Goal: Information Seeking & Learning: Learn about a topic

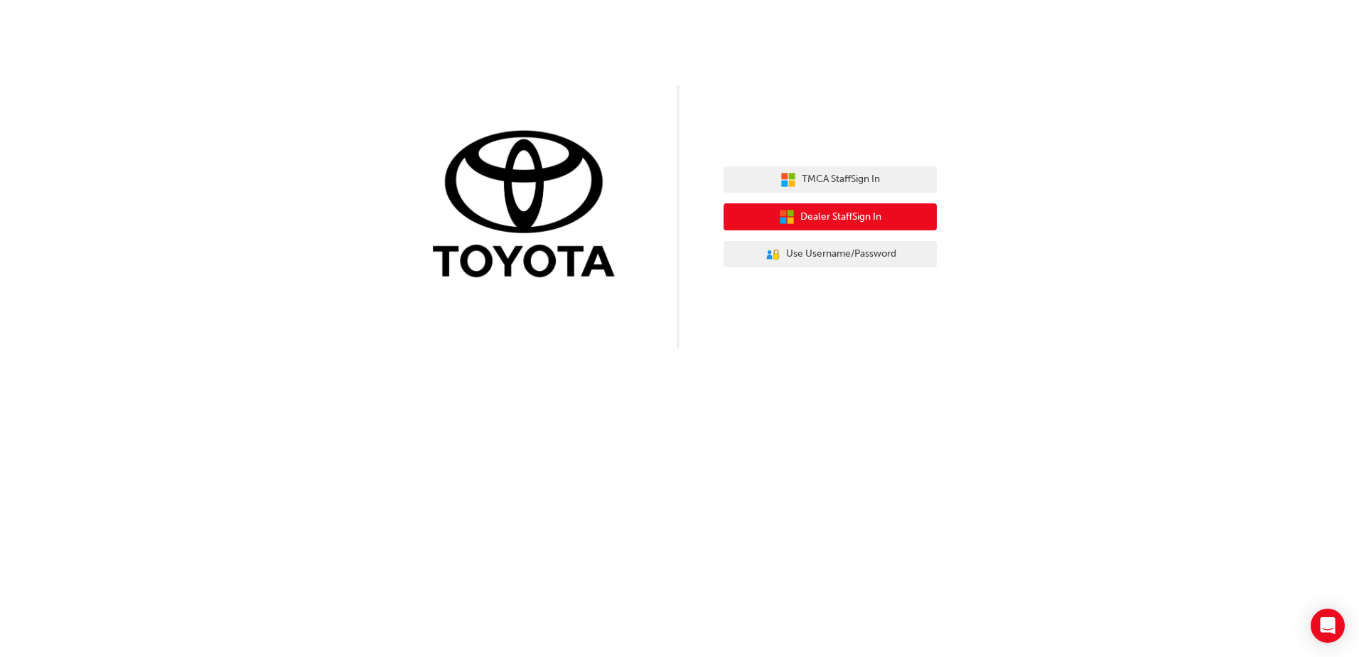
click at [894, 211] on button "Dealer Staff Sign In" at bounding box center [830, 216] width 213 height 27
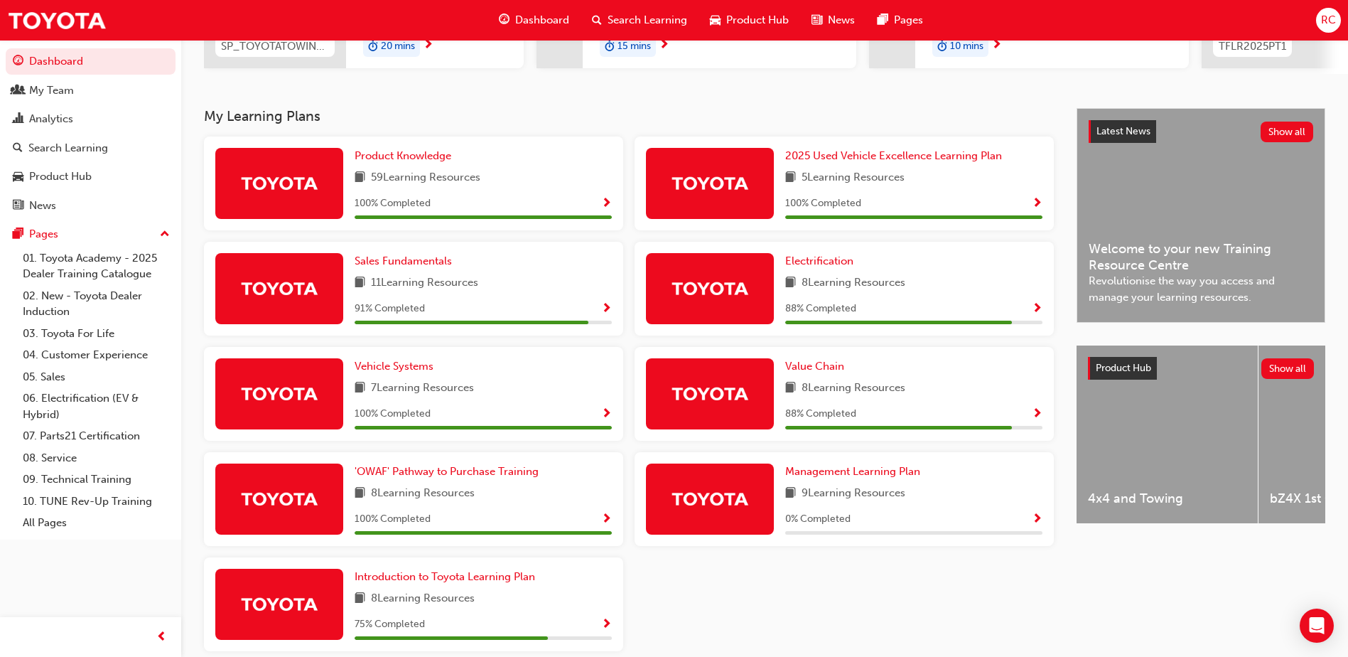
scroll to position [252, 0]
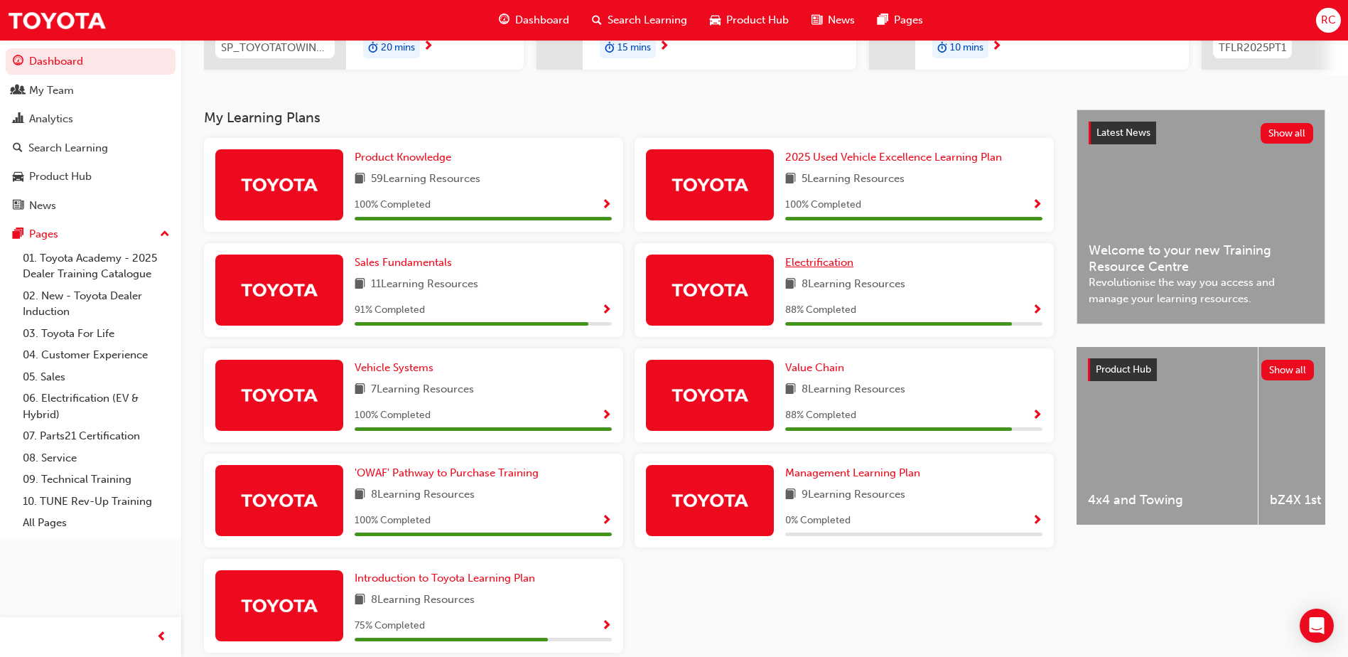
click at [830, 267] on span "Electrification" at bounding box center [819, 262] width 68 height 13
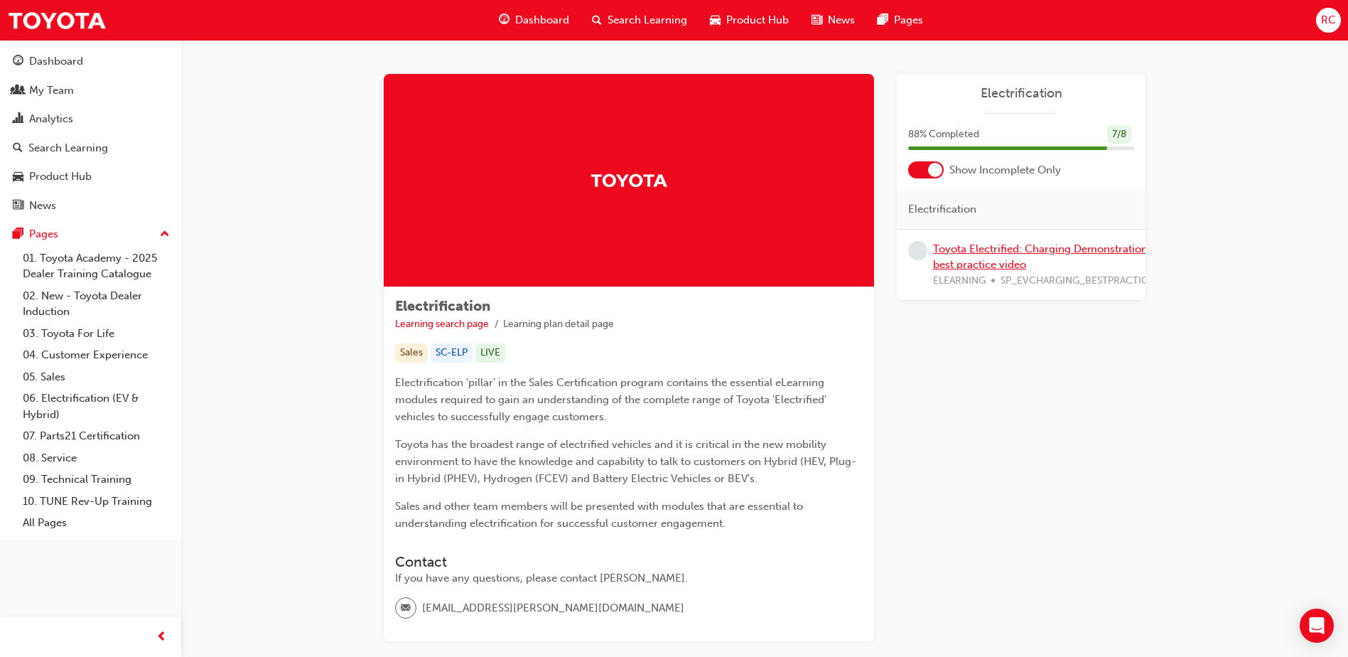
click at [981, 252] on link "Toyota Electrified: Charging Demonstration best practice video" at bounding box center [1040, 256] width 215 height 29
click at [930, 169] on div at bounding box center [935, 170] width 14 height 14
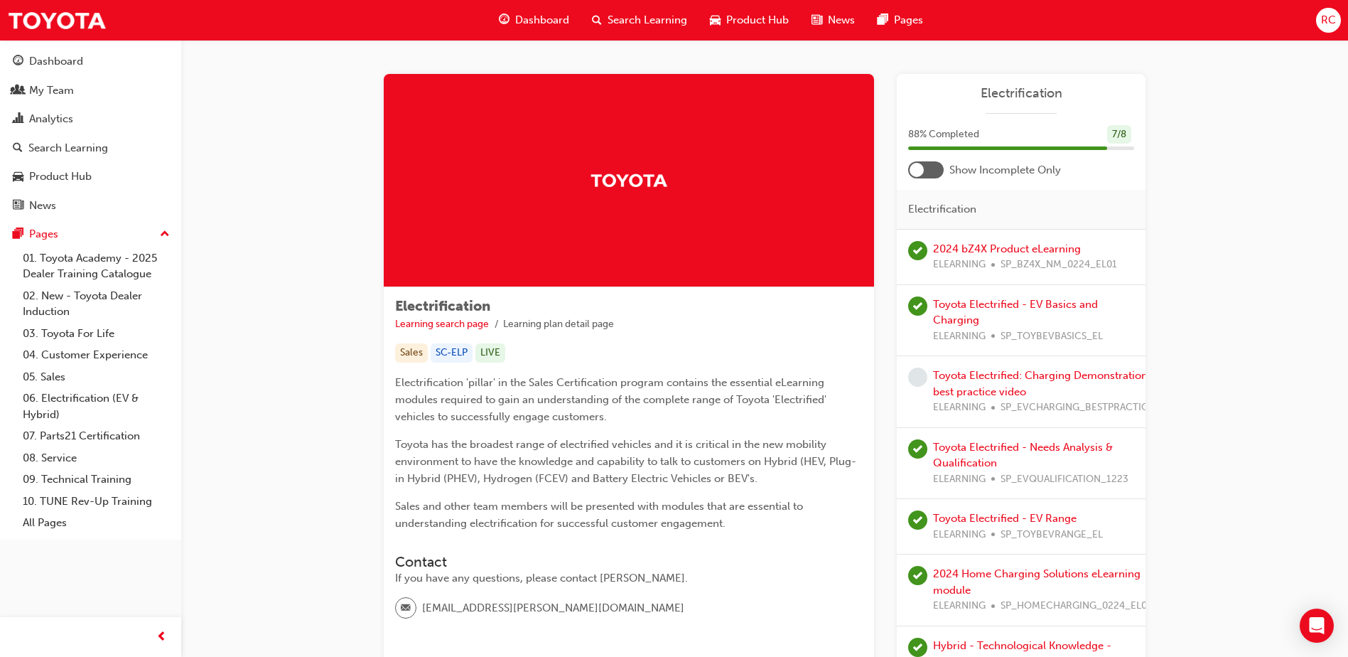
click at [988, 382] on div "Toyota Electrified: Charging Demonstration best practice video ELEARNING SP_EVC…" at bounding box center [1043, 392] width 221 height 48
click at [945, 370] on link "Toyota Electrified: Charging Demonstration best practice video" at bounding box center [1040, 383] width 215 height 29
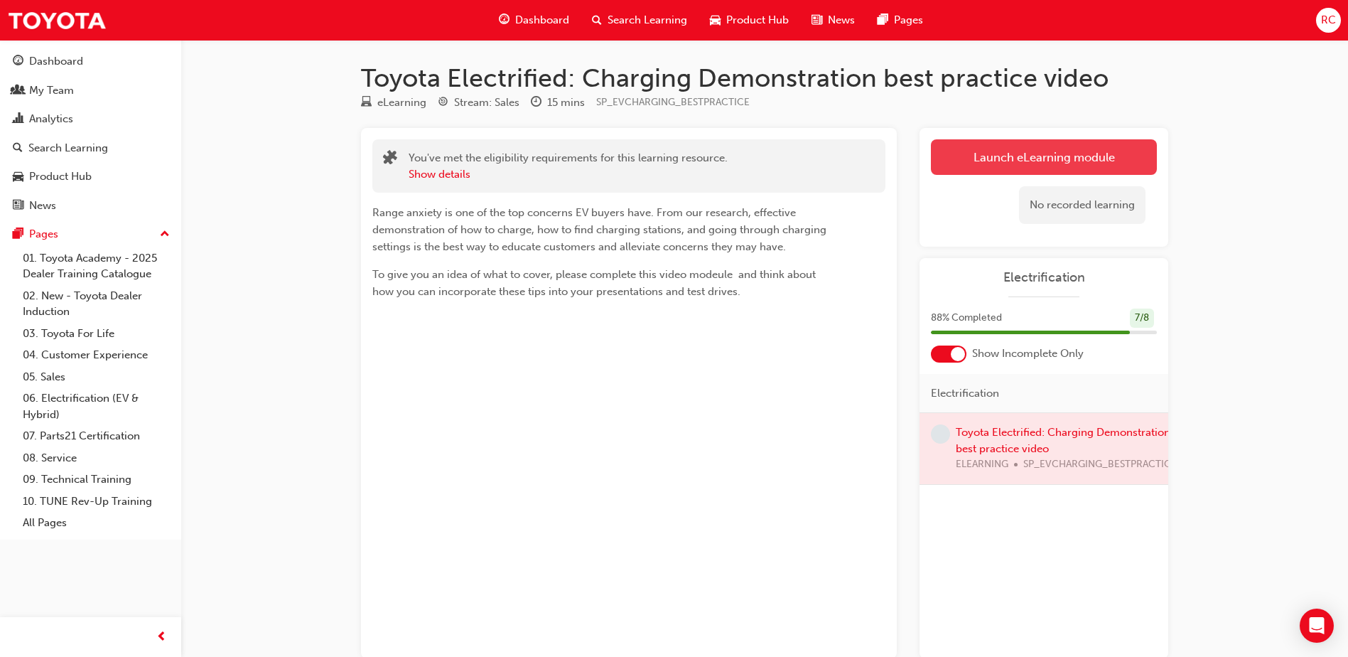
click at [1001, 154] on link "Launch eLearning module" at bounding box center [1044, 157] width 226 height 36
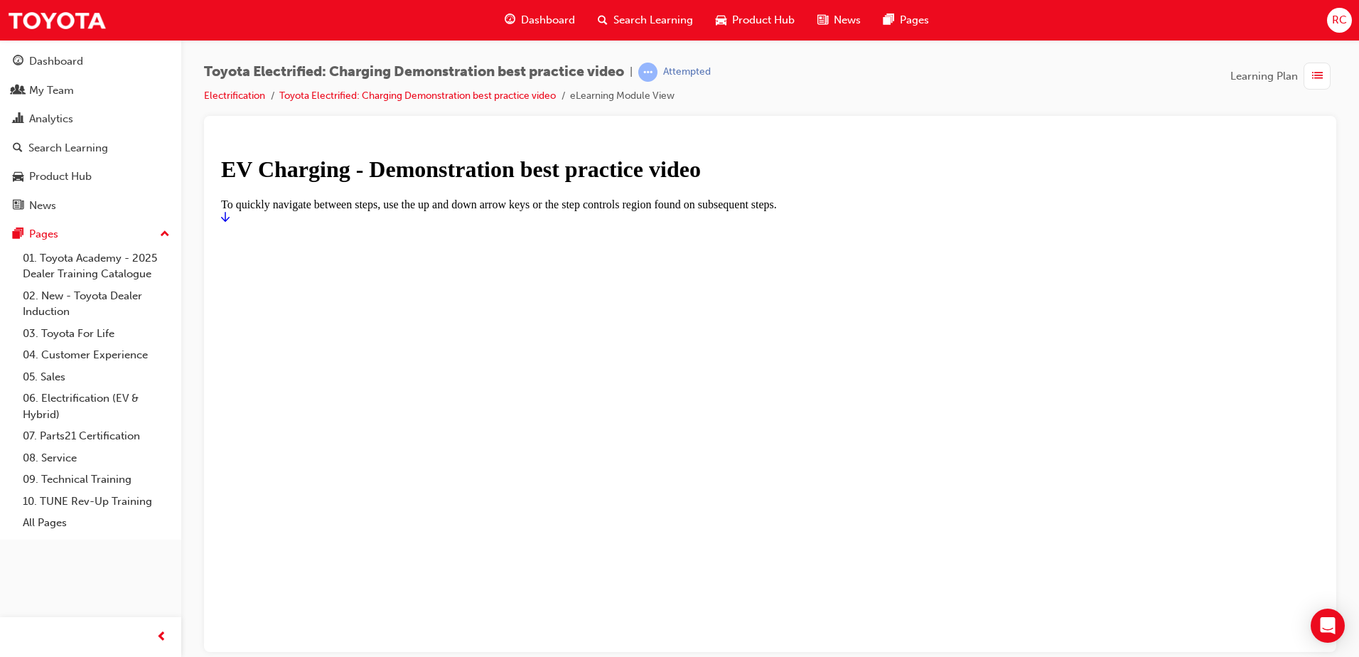
click at [230, 221] on icon "Start" at bounding box center [225, 216] width 9 height 10
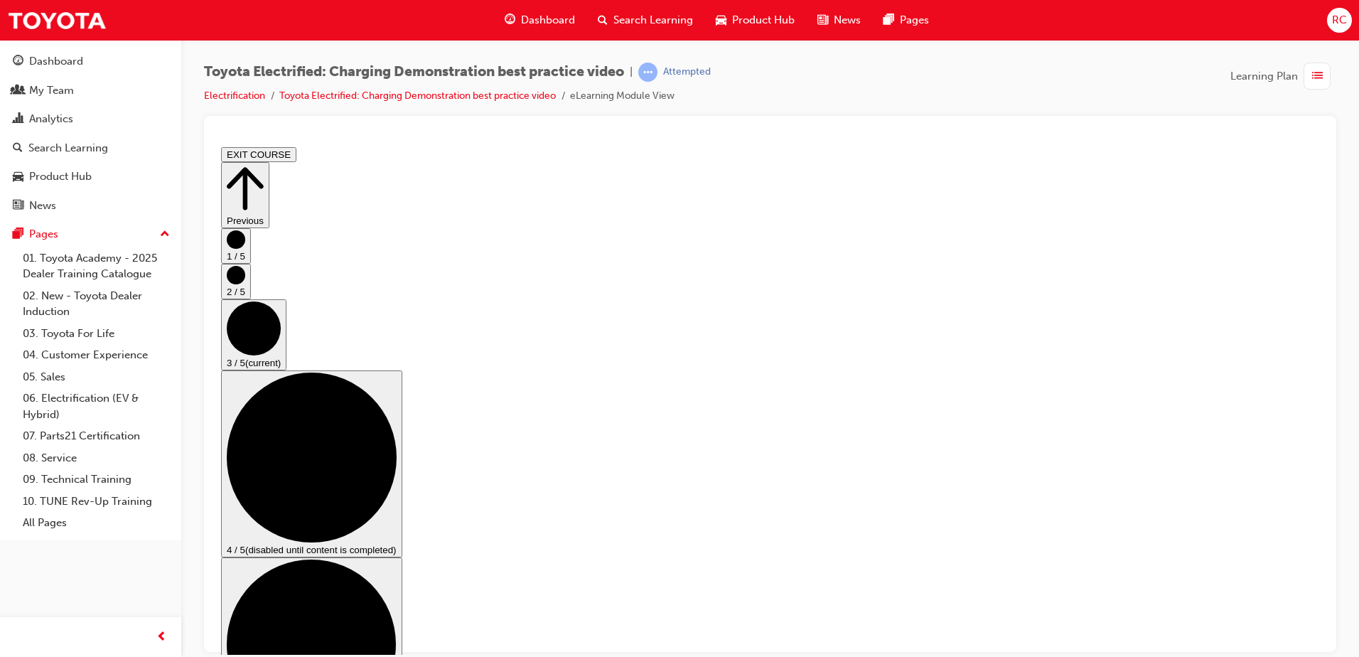
scroll to position [142, 0]
checkbox input "true"
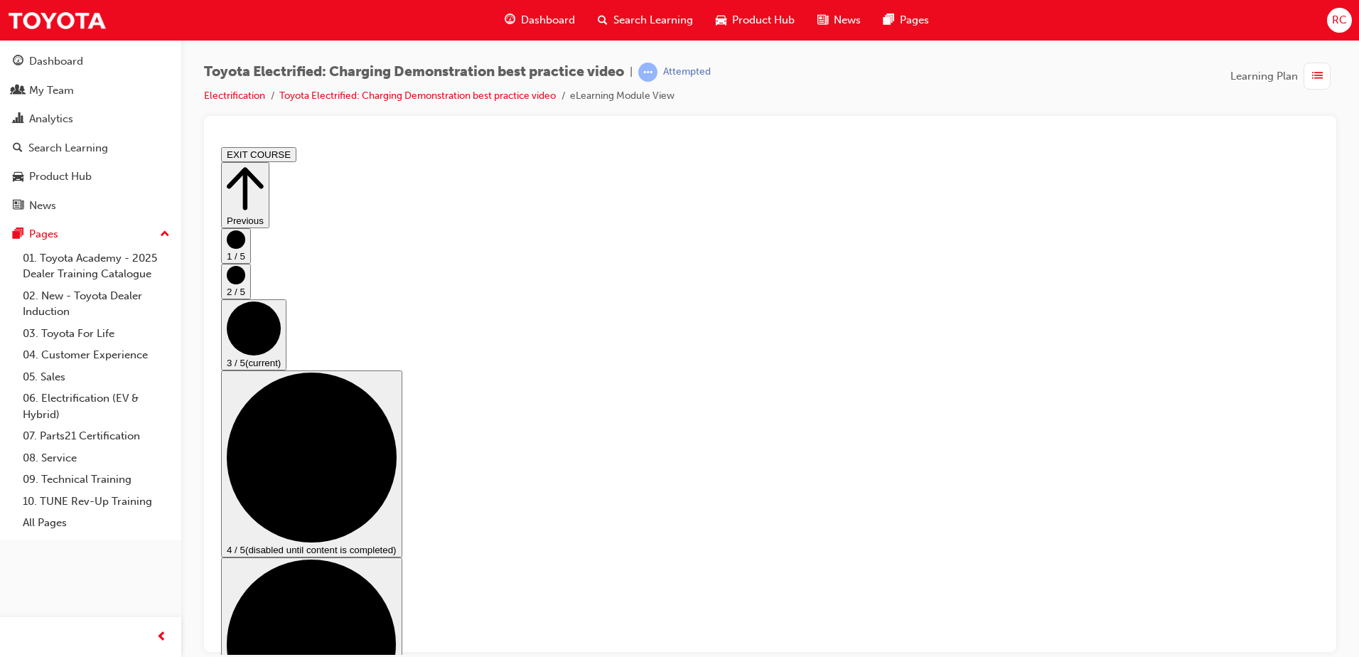
checkbox input "true"
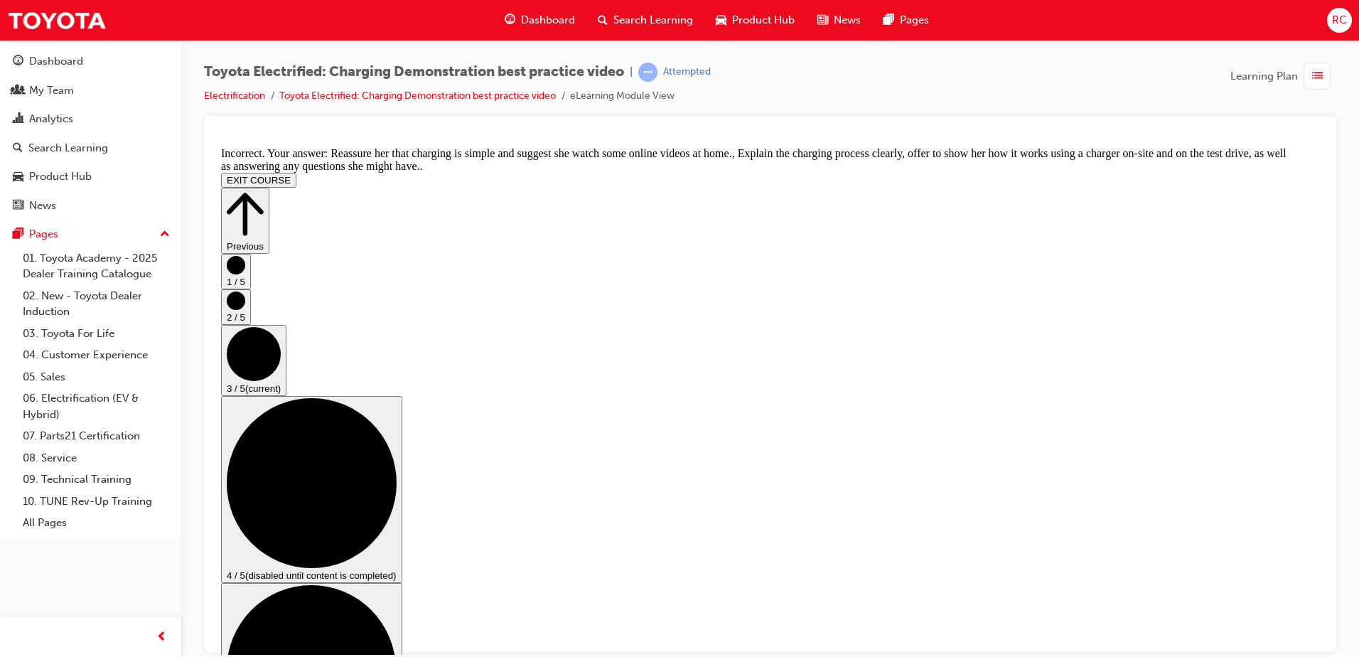
scroll to position [295, 0]
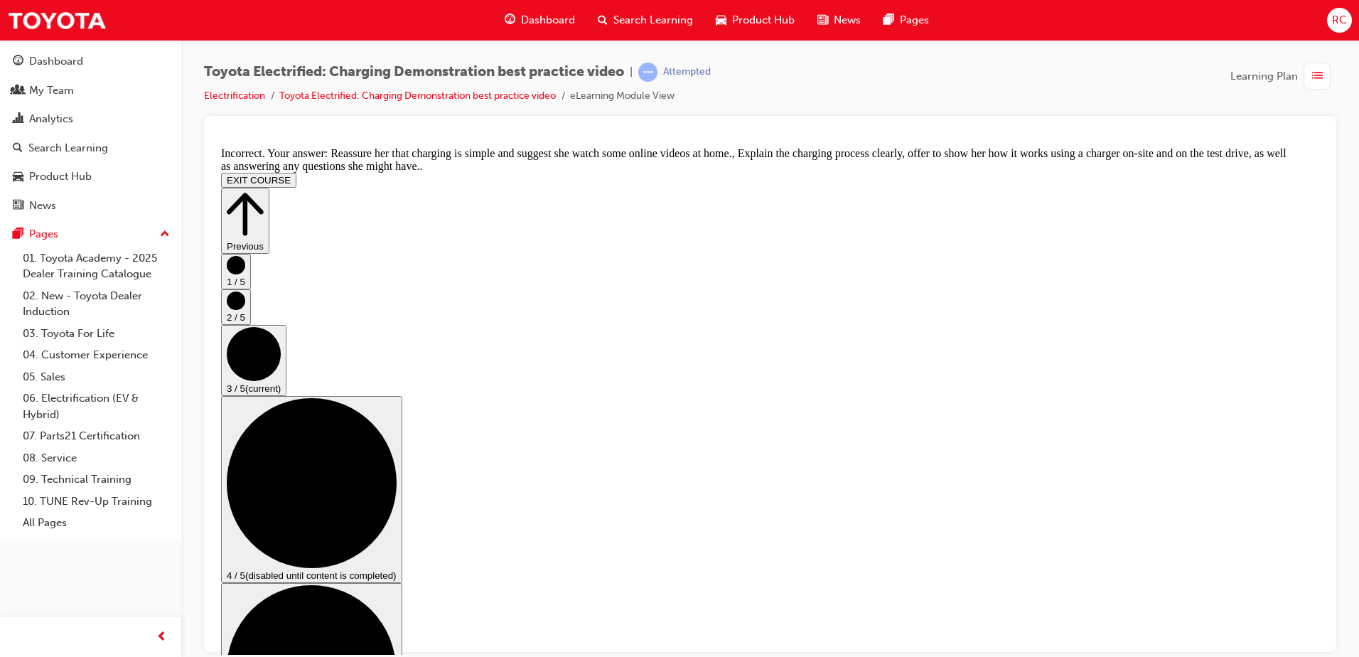
checkbox input "false"
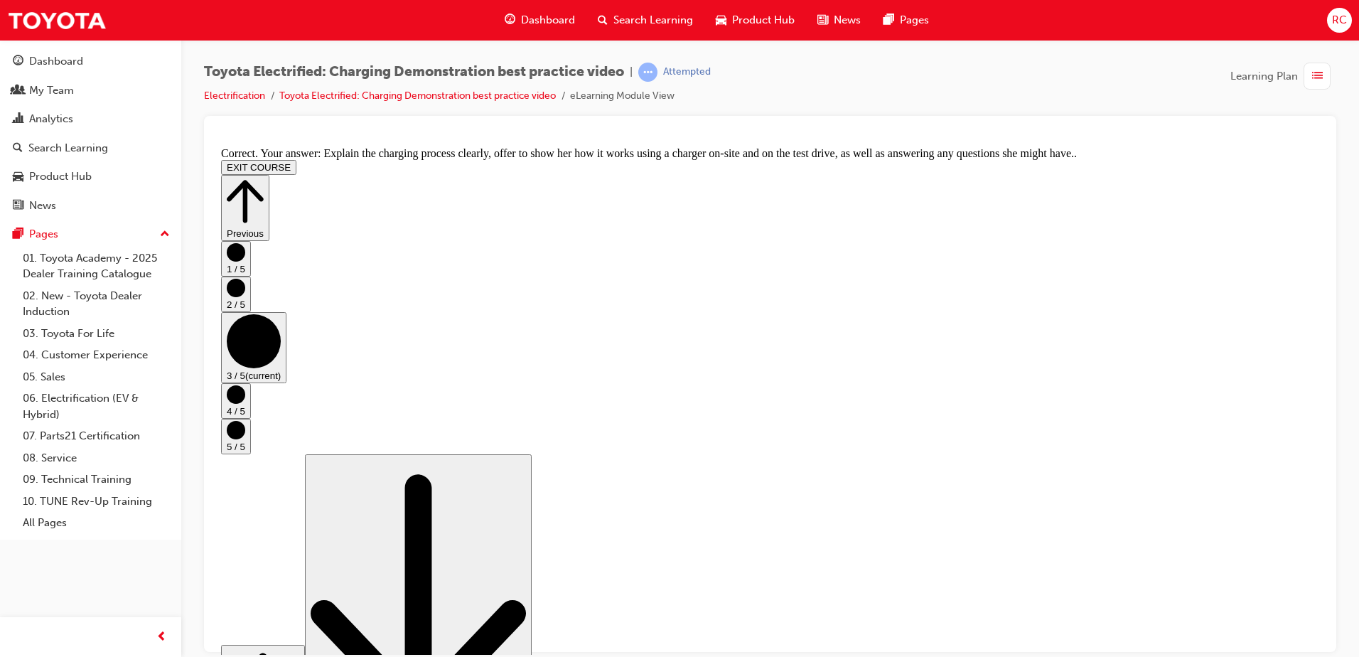
scroll to position [259, 0]
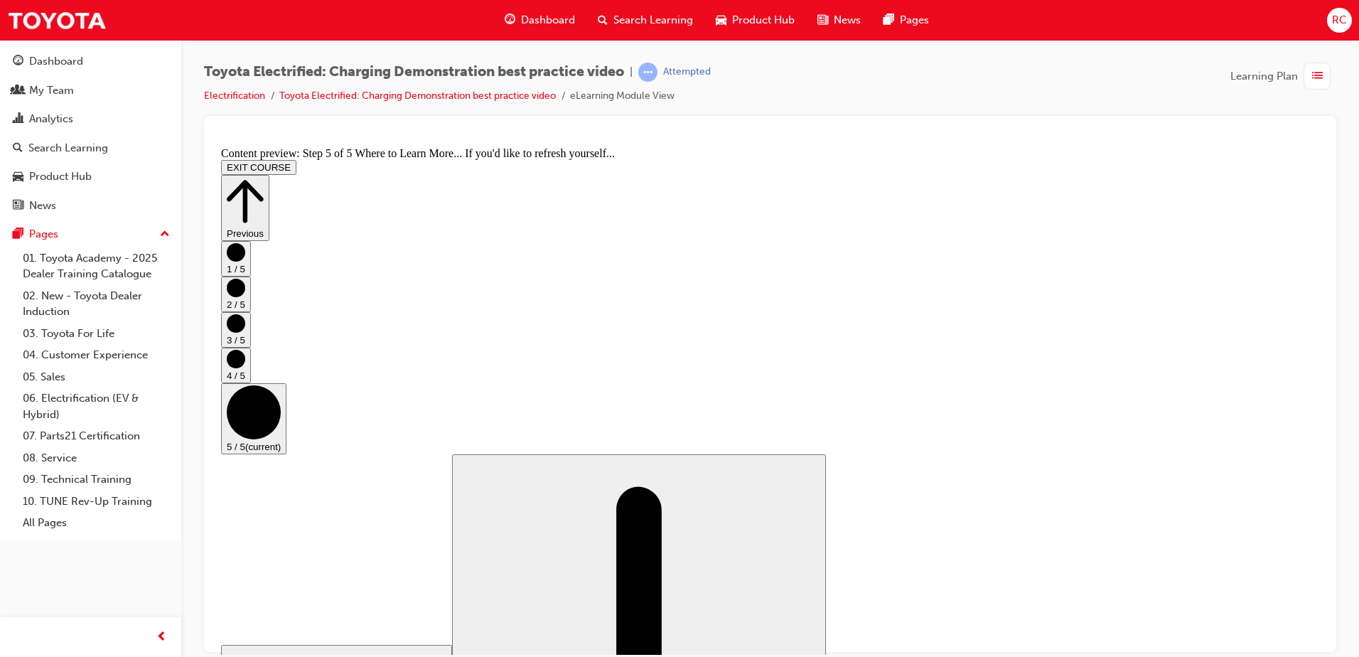
scroll to position [141, 0]
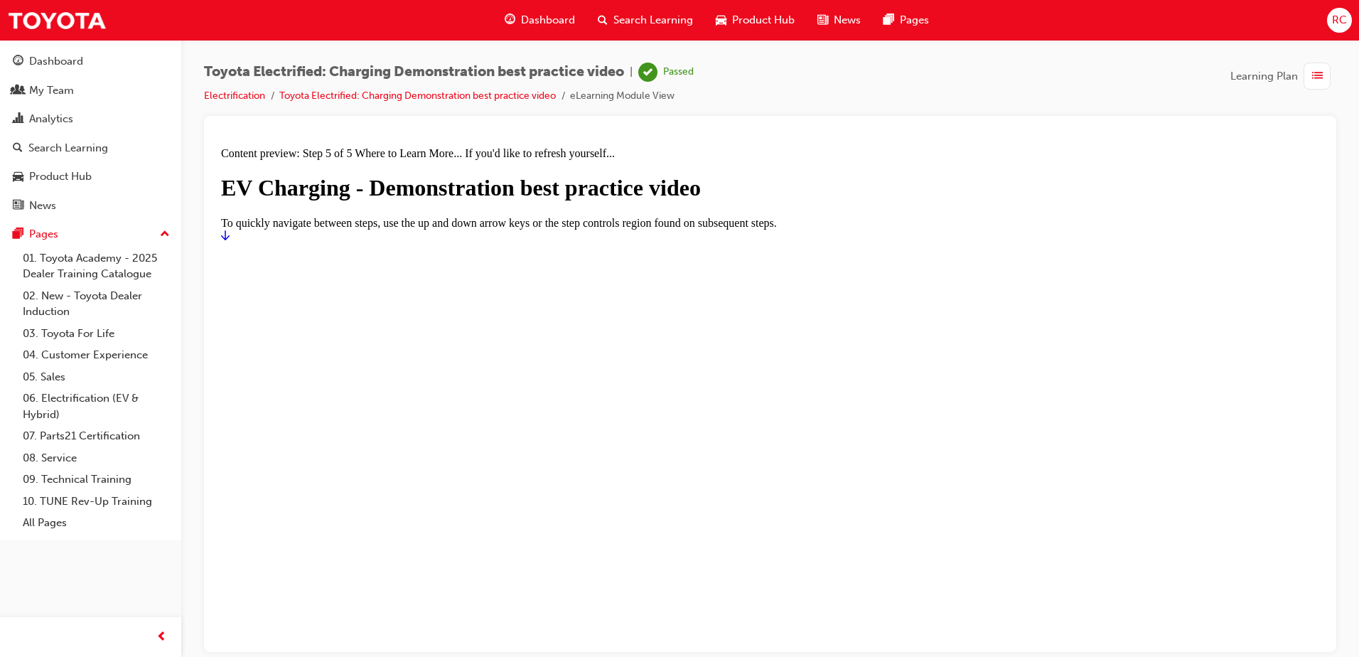
click at [230, 240] on icon "Start" at bounding box center [225, 234] width 9 height 11
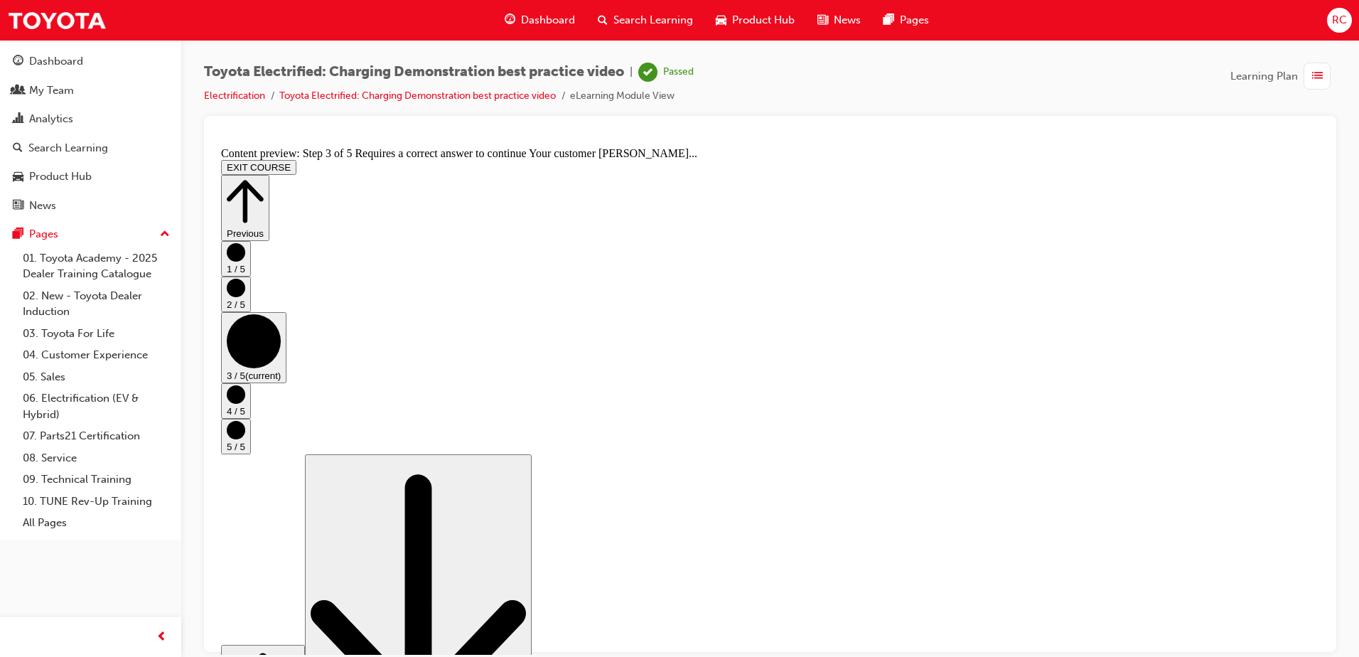
checkbox input "true"
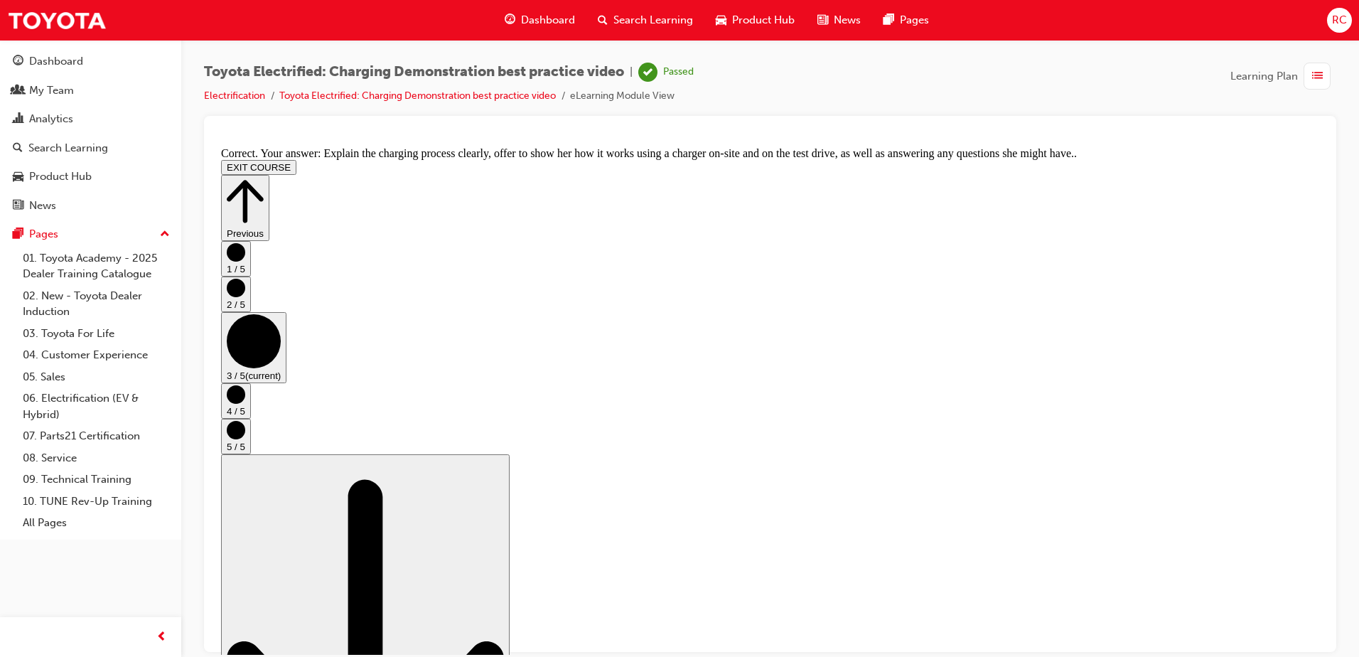
drag, startPoint x: 1277, startPoint y: 629, endPoint x: 1287, endPoint y: 626, distance: 9.9
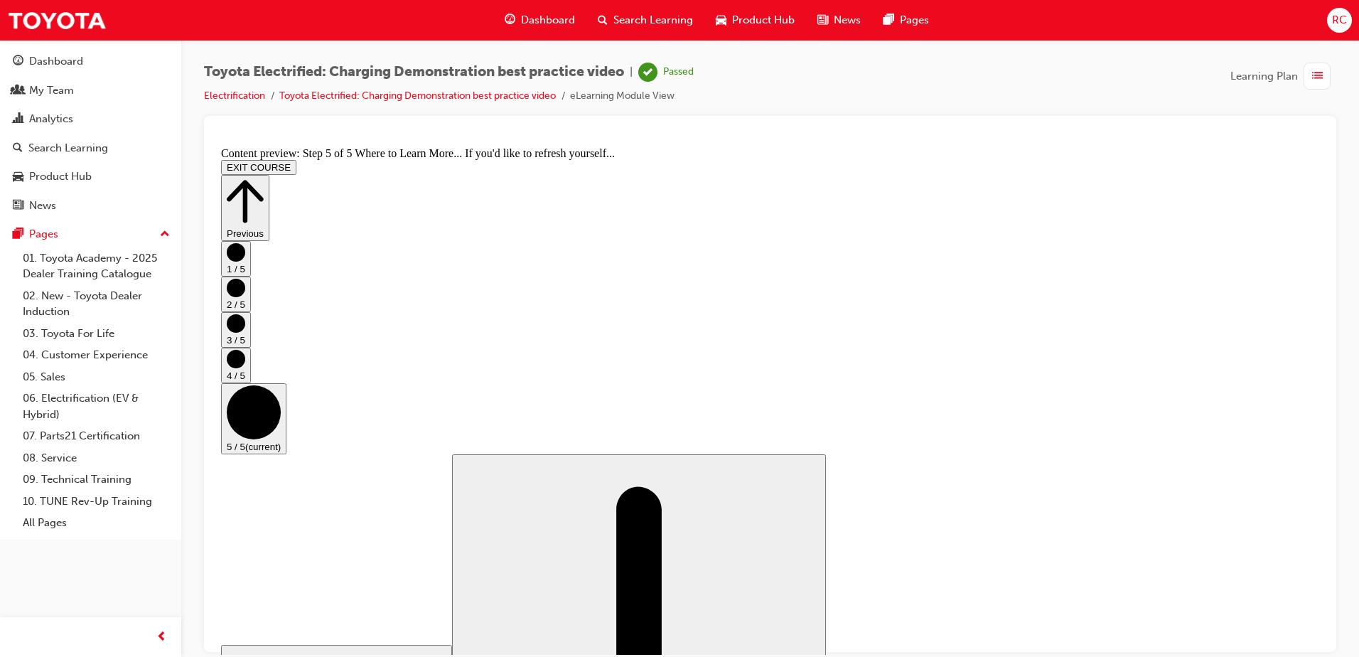
scroll to position [141, 0]
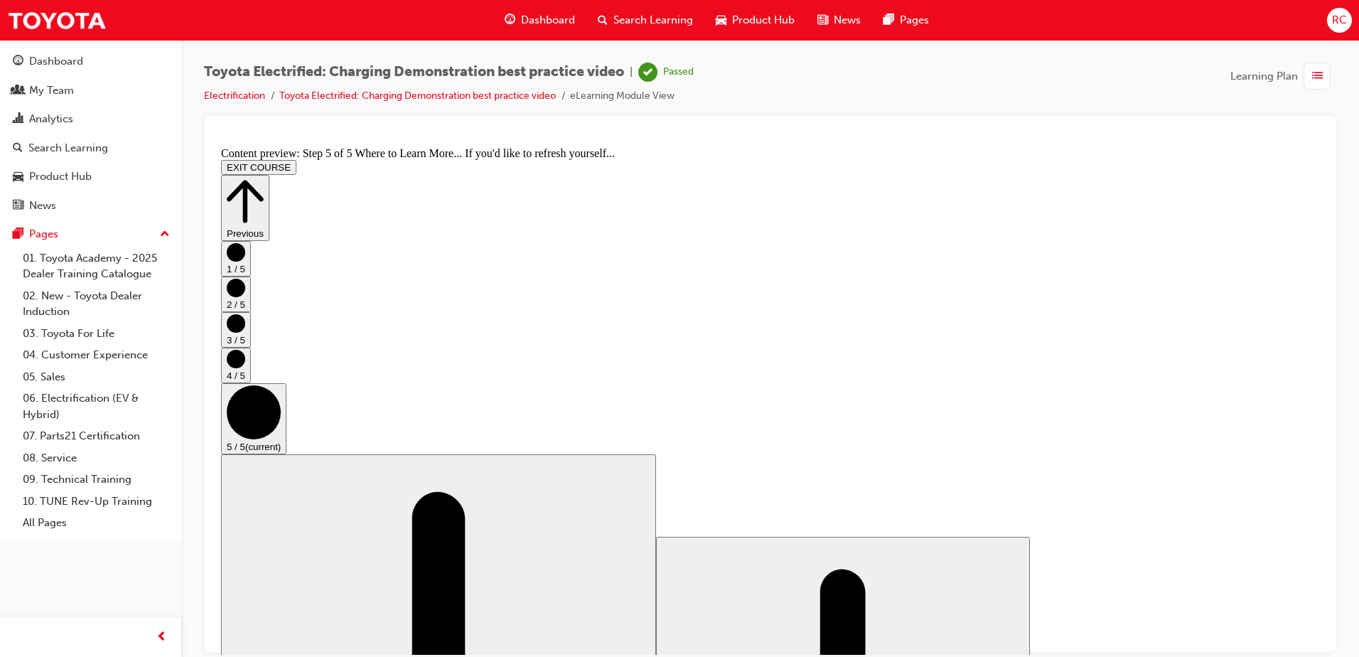
click at [296, 159] on button "EXIT COURSE" at bounding box center [258, 166] width 75 height 15
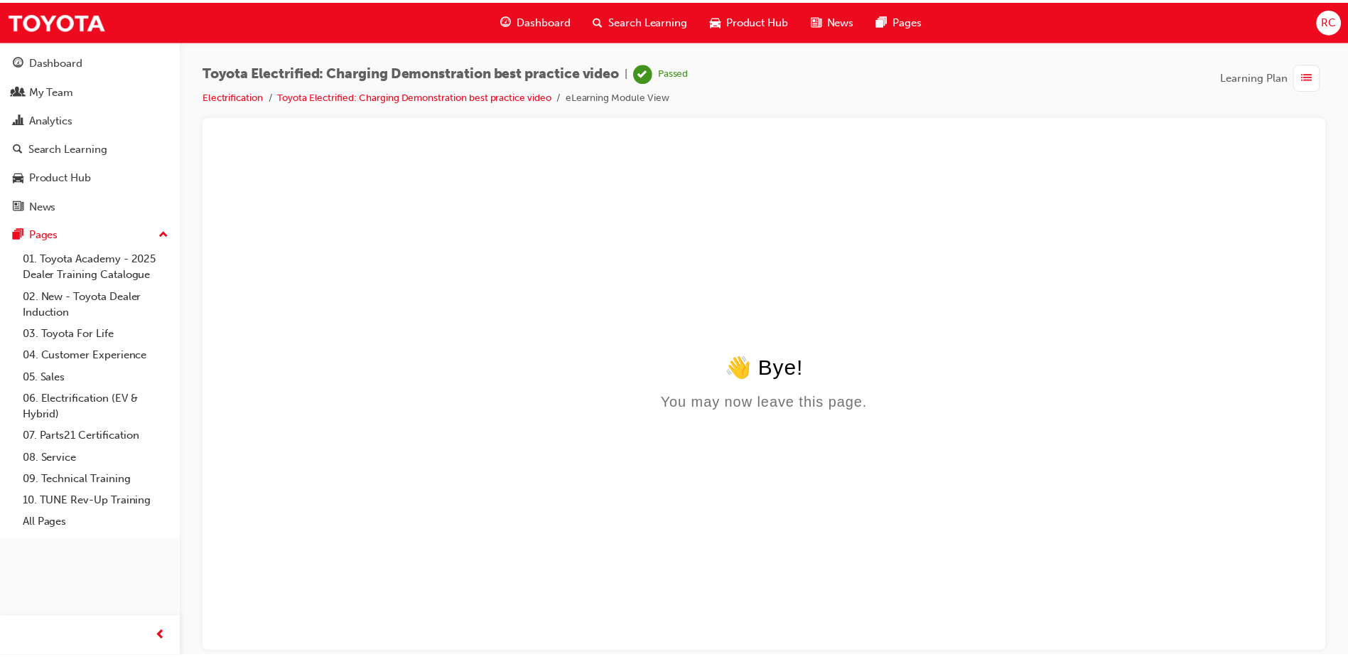
scroll to position [0, 0]
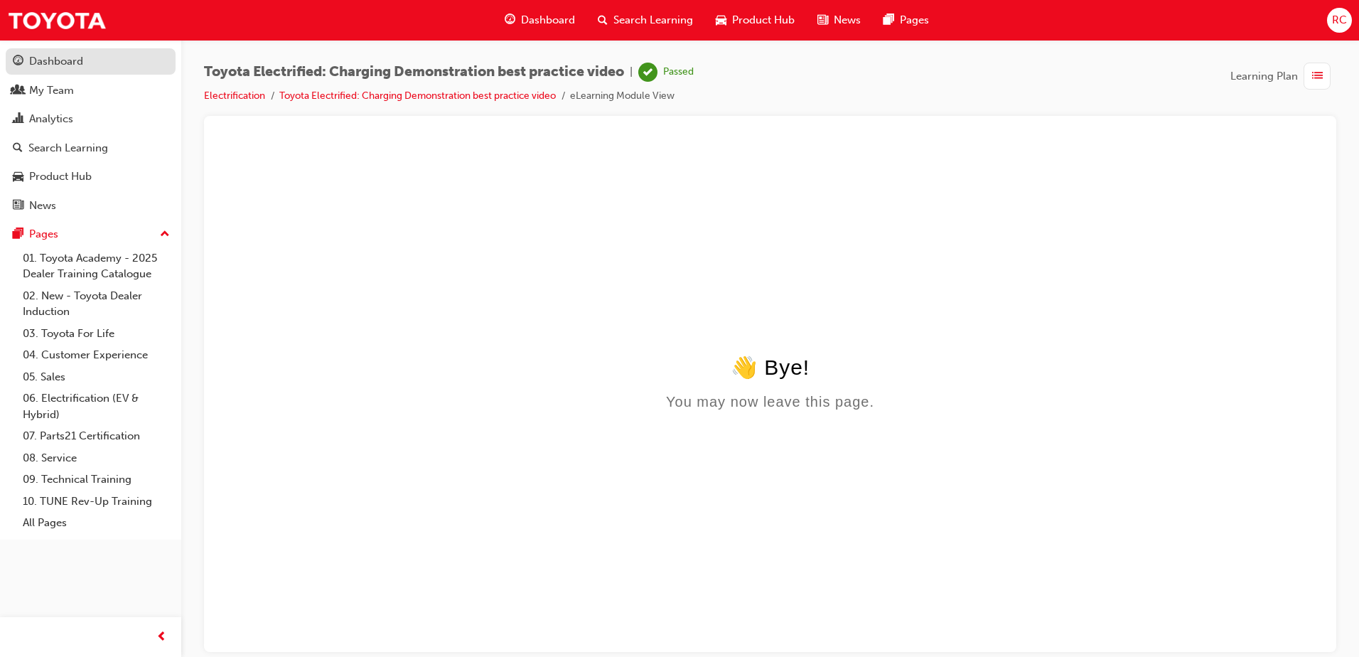
click at [34, 63] on div "Dashboard" at bounding box center [56, 61] width 54 height 16
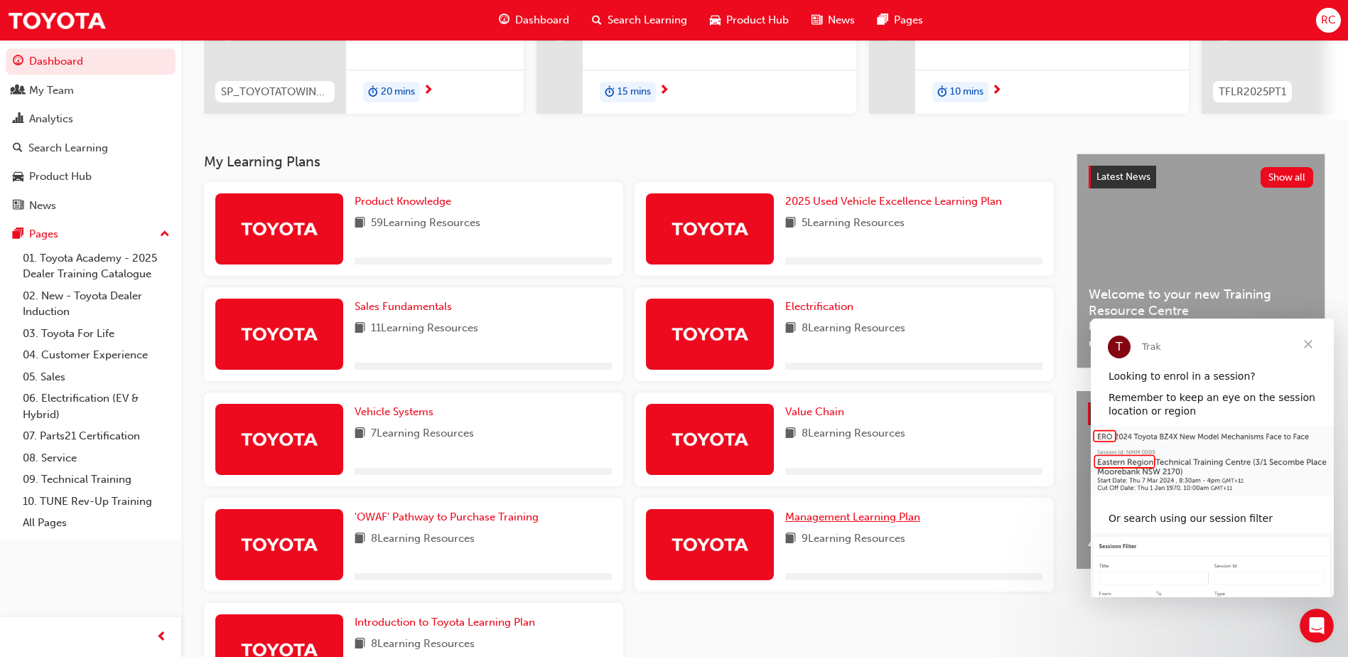
scroll to position [213, 0]
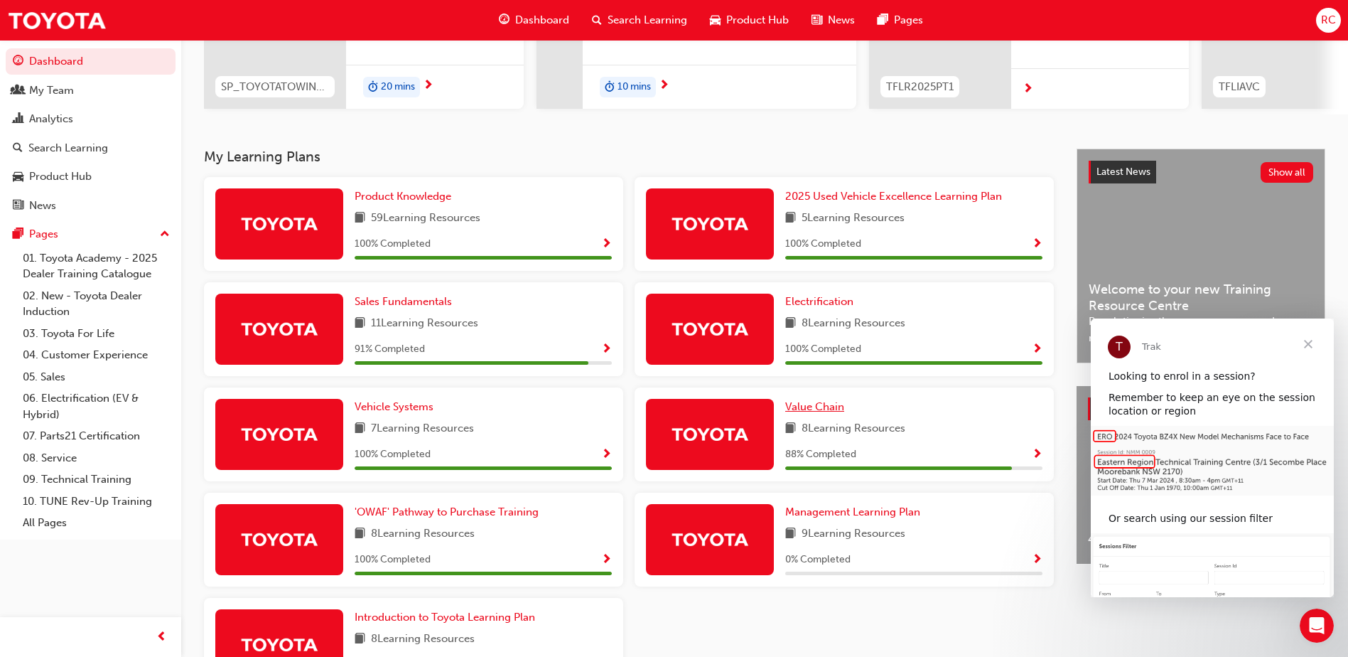
click at [819, 413] on span "Value Chain" at bounding box center [814, 406] width 59 height 13
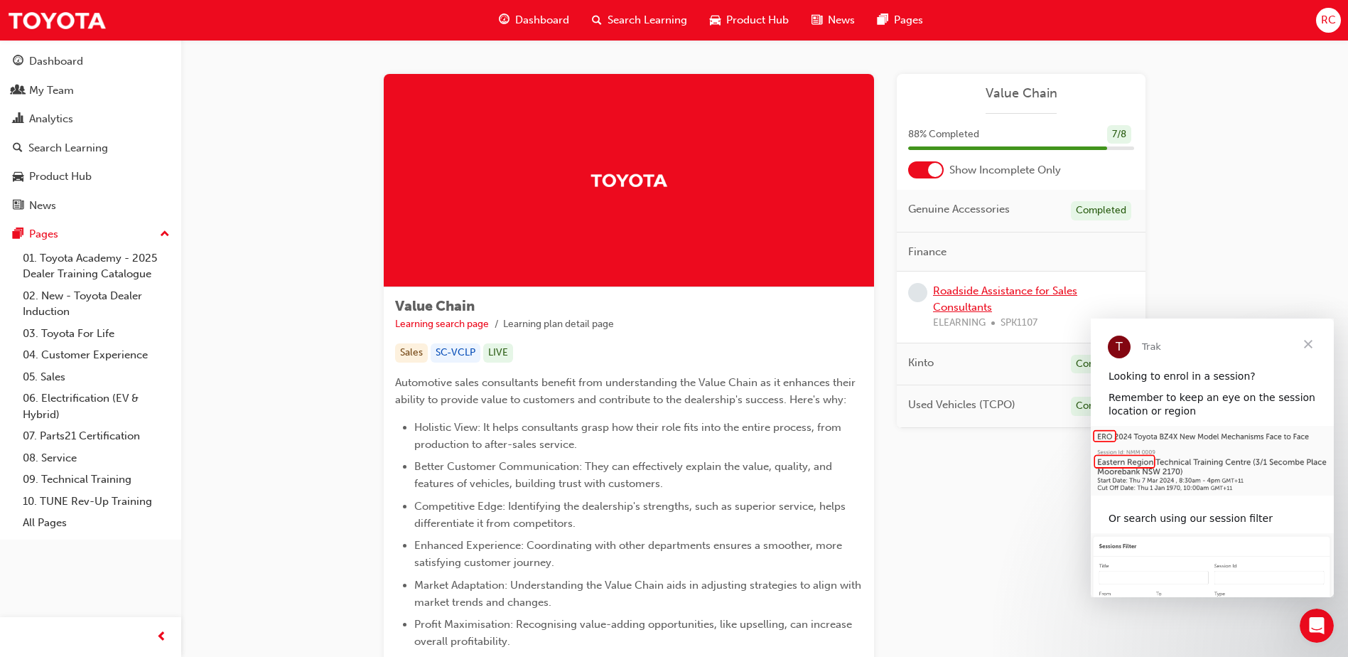
click at [972, 295] on link "Roadside Assistance for Sales Consultants" at bounding box center [1005, 298] width 144 height 29
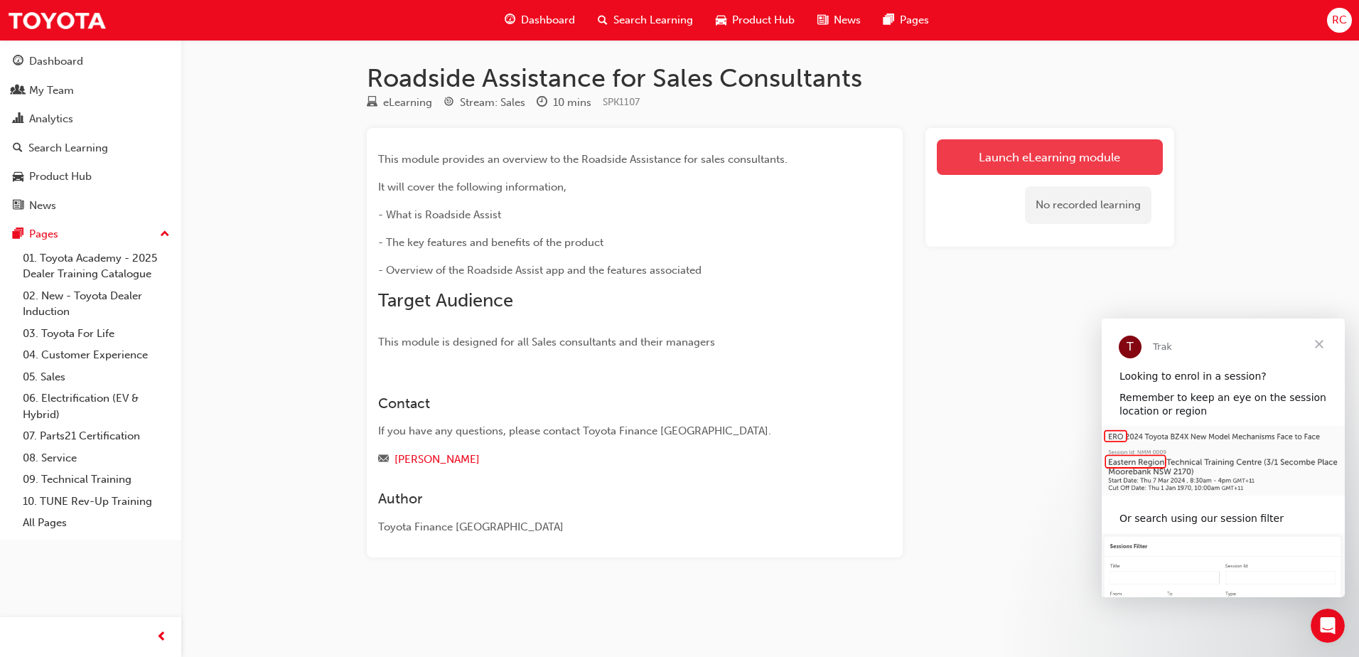
click at [1011, 162] on link "Launch eLearning module" at bounding box center [1050, 157] width 226 height 36
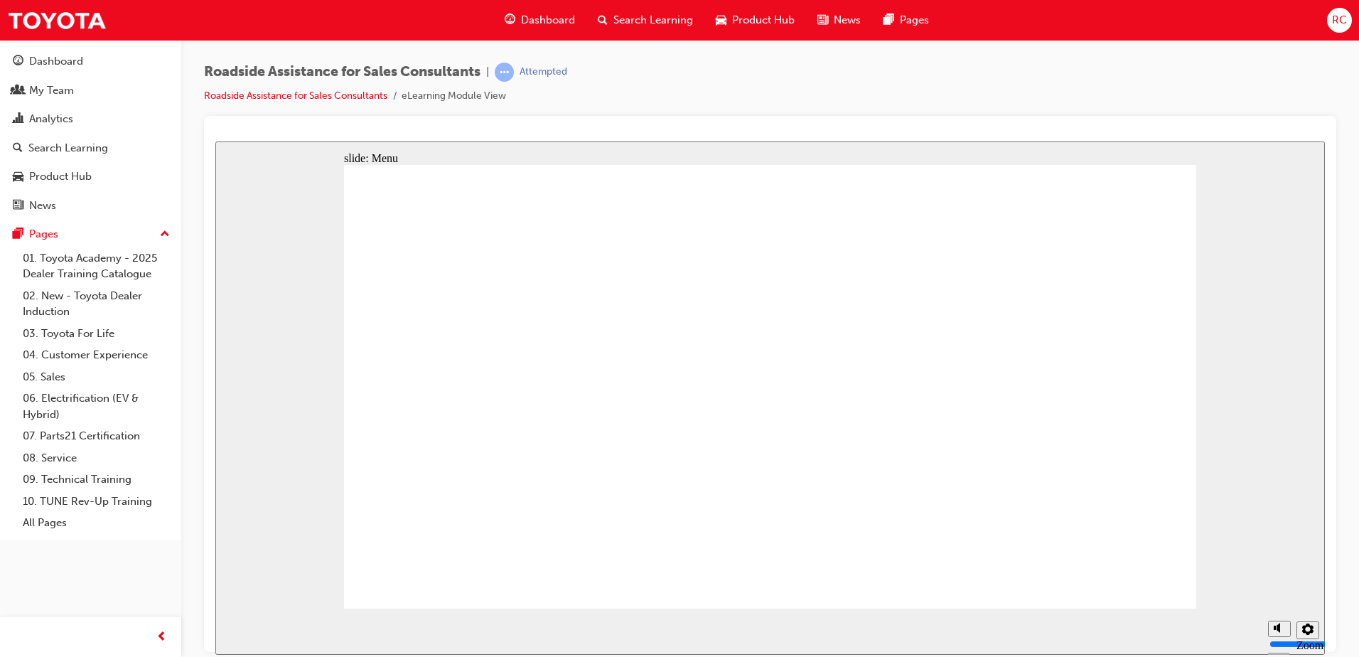
drag, startPoint x: 884, startPoint y: 328, endPoint x: 878, endPoint y: 323, distance: 8.1
drag, startPoint x: 753, startPoint y: 282, endPoint x: 659, endPoint y: 288, distance: 94.0
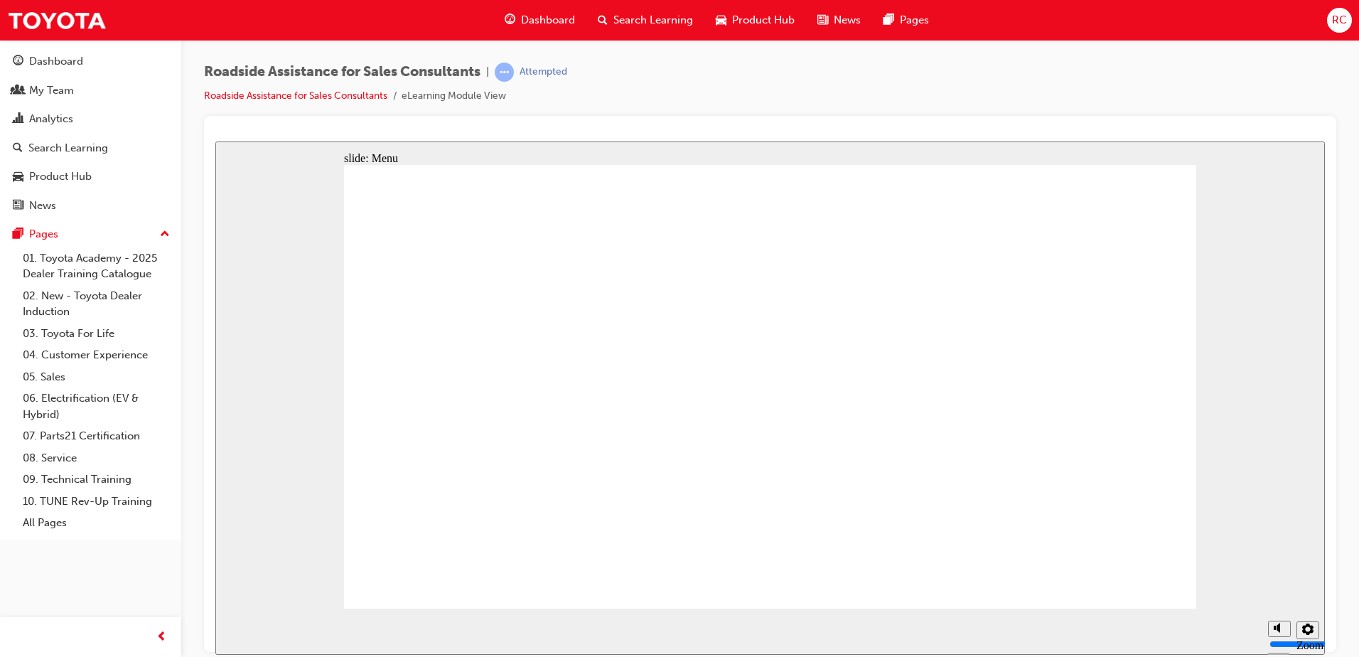
drag, startPoint x: 533, startPoint y: 288, endPoint x: 531, endPoint y: 296, distance: 8.8
drag, startPoint x: 490, startPoint y: 407, endPoint x: 498, endPoint y: 433, distance: 26.8
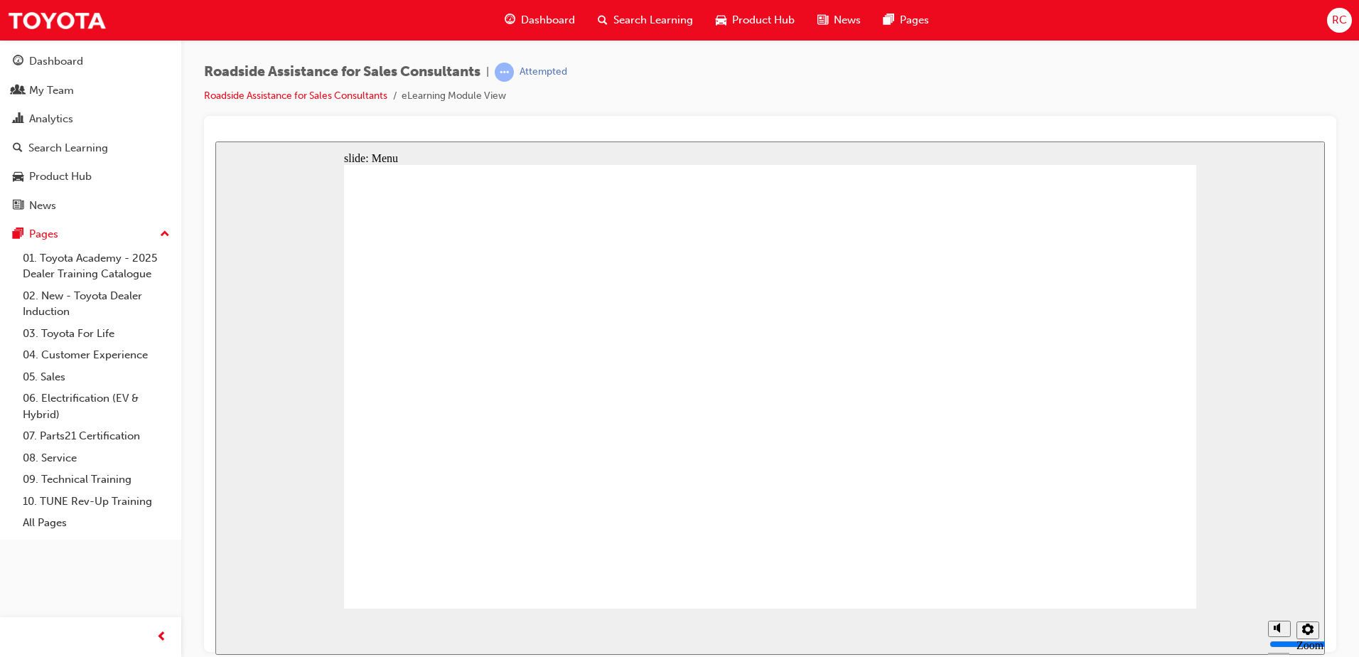
drag, startPoint x: 505, startPoint y: 441, endPoint x: 690, endPoint y: 406, distance: 188.1
drag, startPoint x: 745, startPoint y: 361, endPoint x: 763, endPoint y: 340, distance: 27.7
drag, startPoint x: 781, startPoint y: 316, endPoint x: 994, endPoint y: 281, distance: 216.1
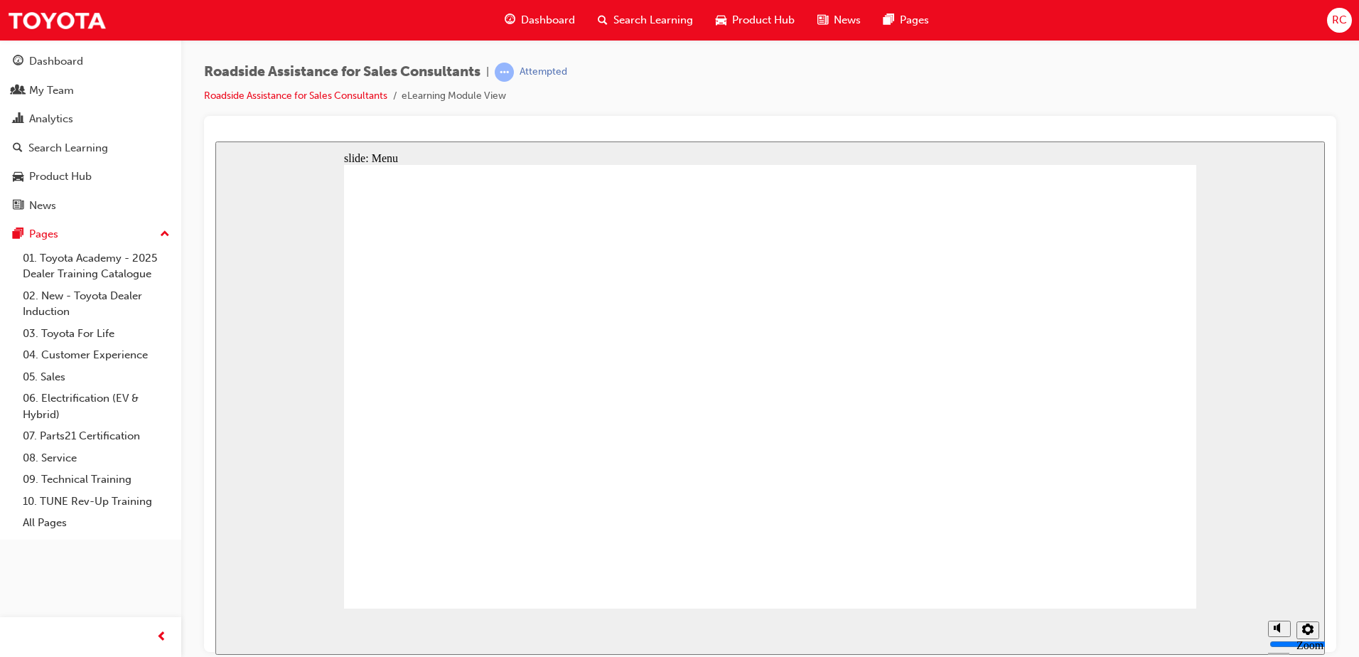
drag, startPoint x: 997, startPoint y: 281, endPoint x: 1058, endPoint y: 330, distance: 77.8
click at [1272, 627] on div "misc controls" at bounding box center [1278, 604] width 21 height 75
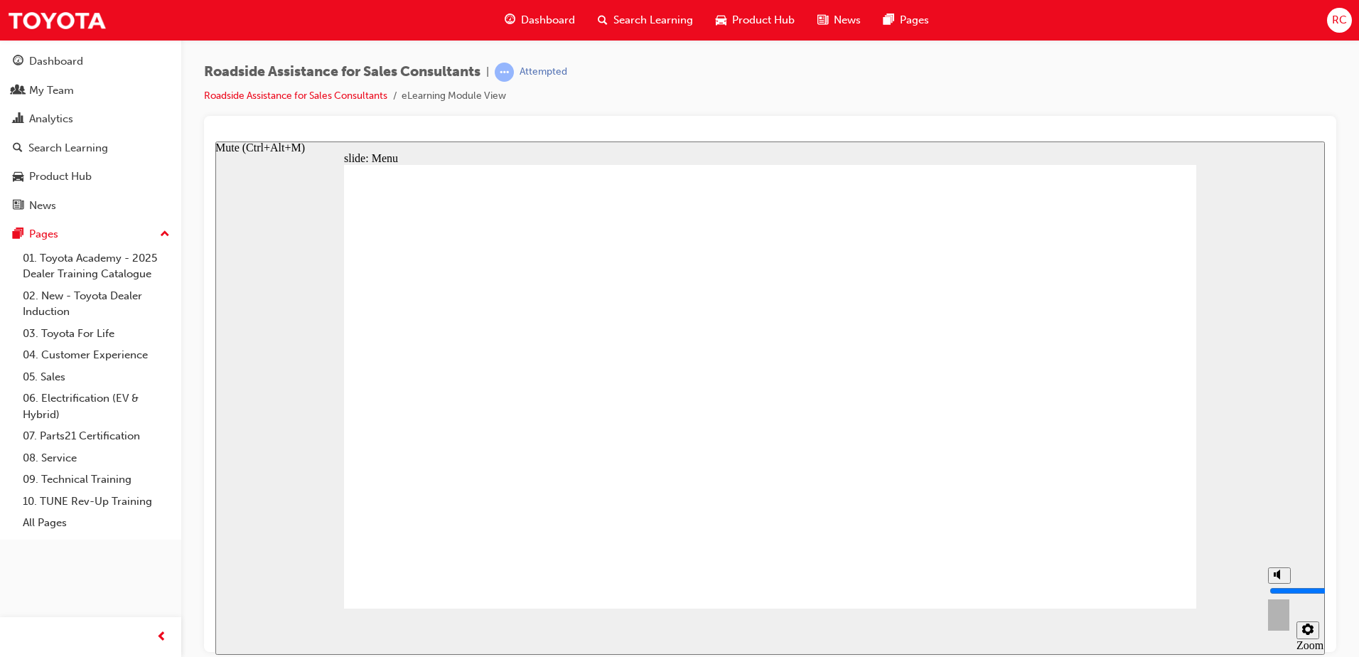
click at [1276, 584] on input "volume" at bounding box center [1316, 589] width 92 height 11
type input "7"
click at [1282, 584] on input "volume" at bounding box center [1316, 589] width 92 height 11
click at [1276, 584] on input "volume" at bounding box center [1316, 589] width 92 height 11
click at [1304, 634] on icon "Settings" at bounding box center [1307, 628] width 11 height 11
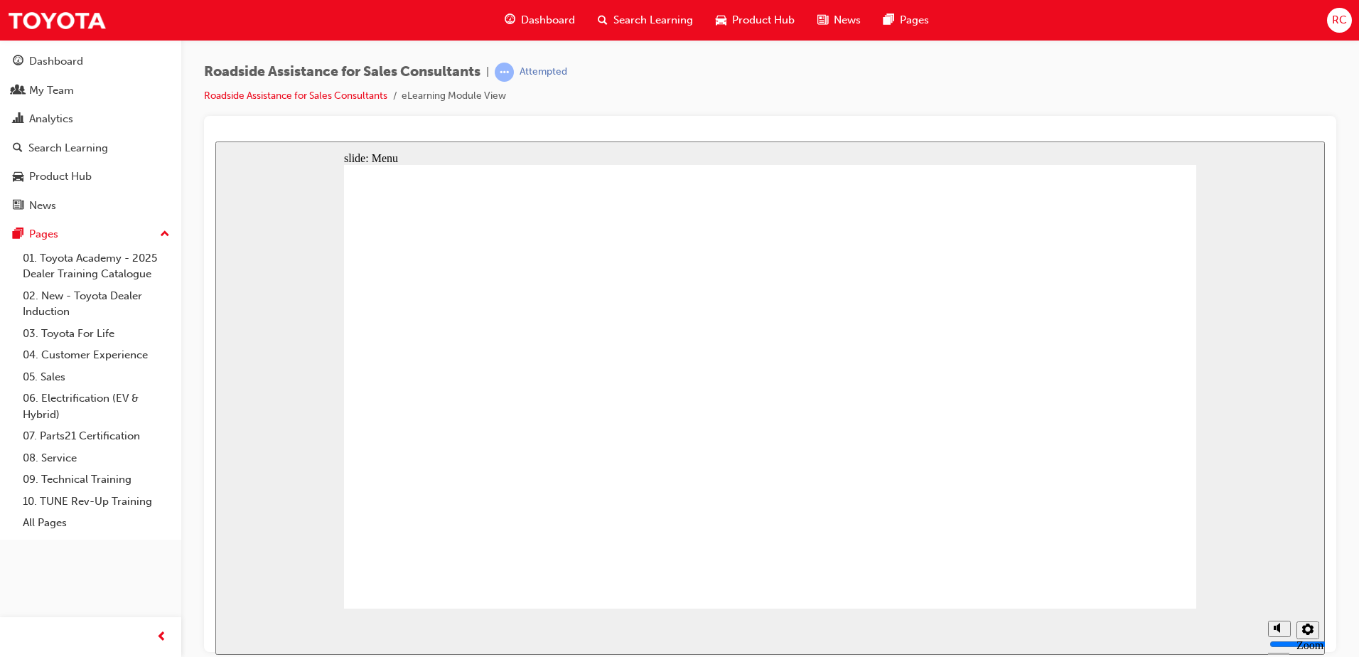
click at [1282, 579] on icon "Mute (Ctrl+Alt+M)" at bounding box center [1279, 574] width 11 height 10
type input "700"
type input "0"
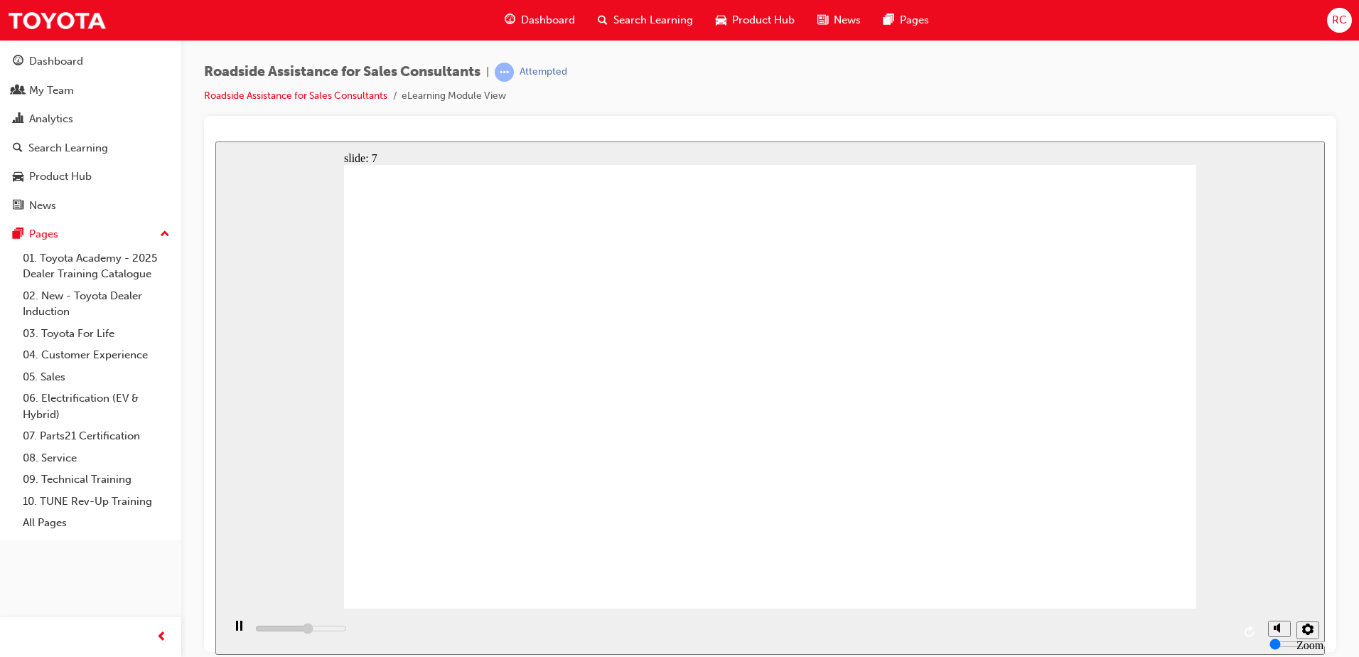
type input "23000"
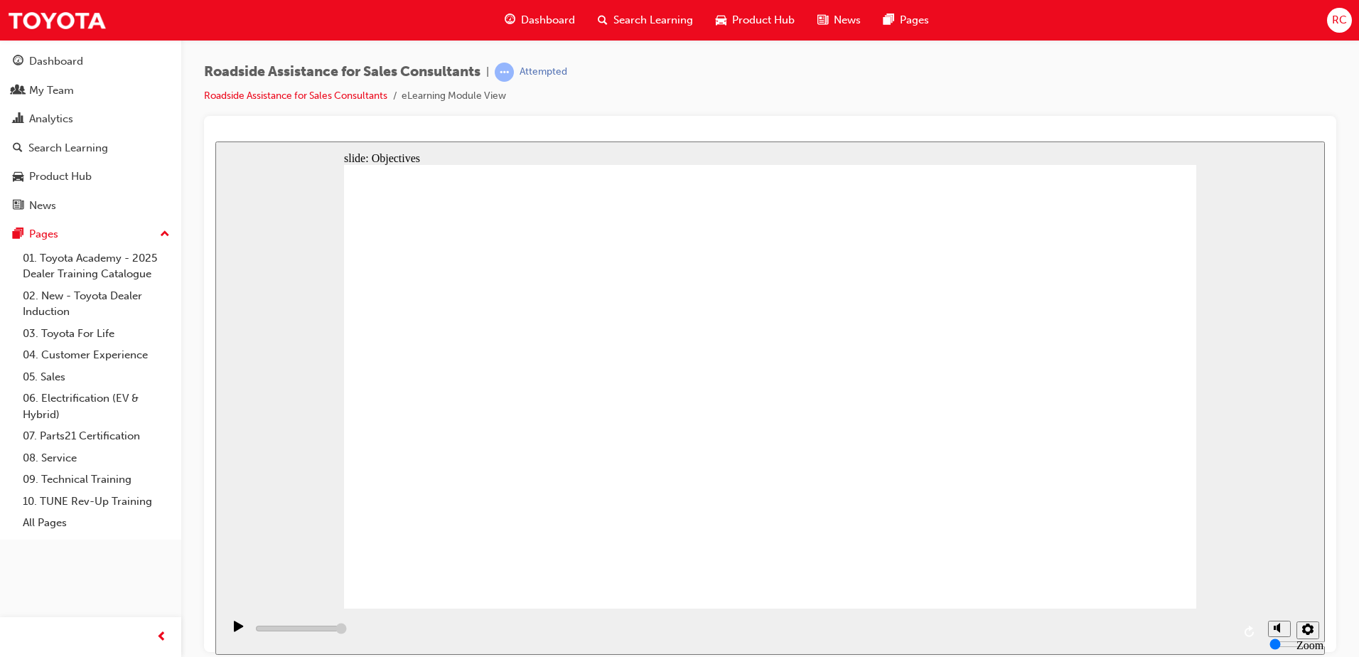
checkbox input "true"
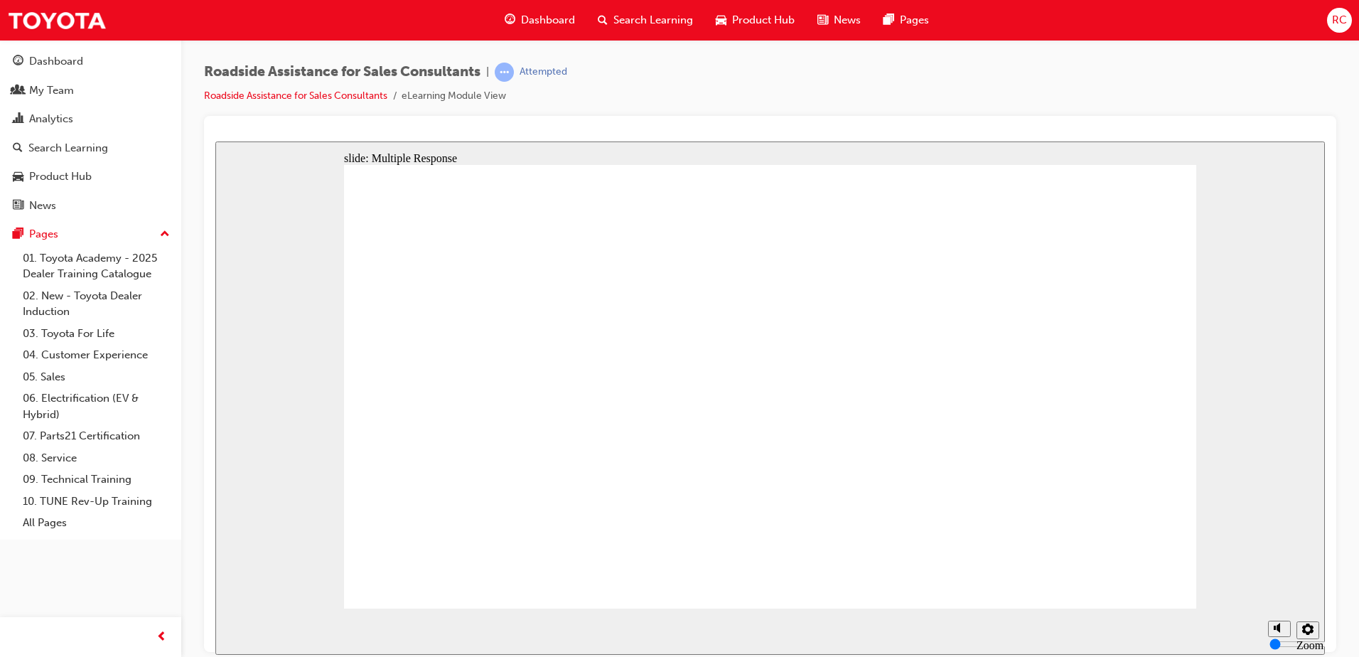
checkbox input "true"
drag, startPoint x: 541, startPoint y: 399, endPoint x: 1045, endPoint y: 530, distance: 520.7
checkbox input "true"
checkbox input "false"
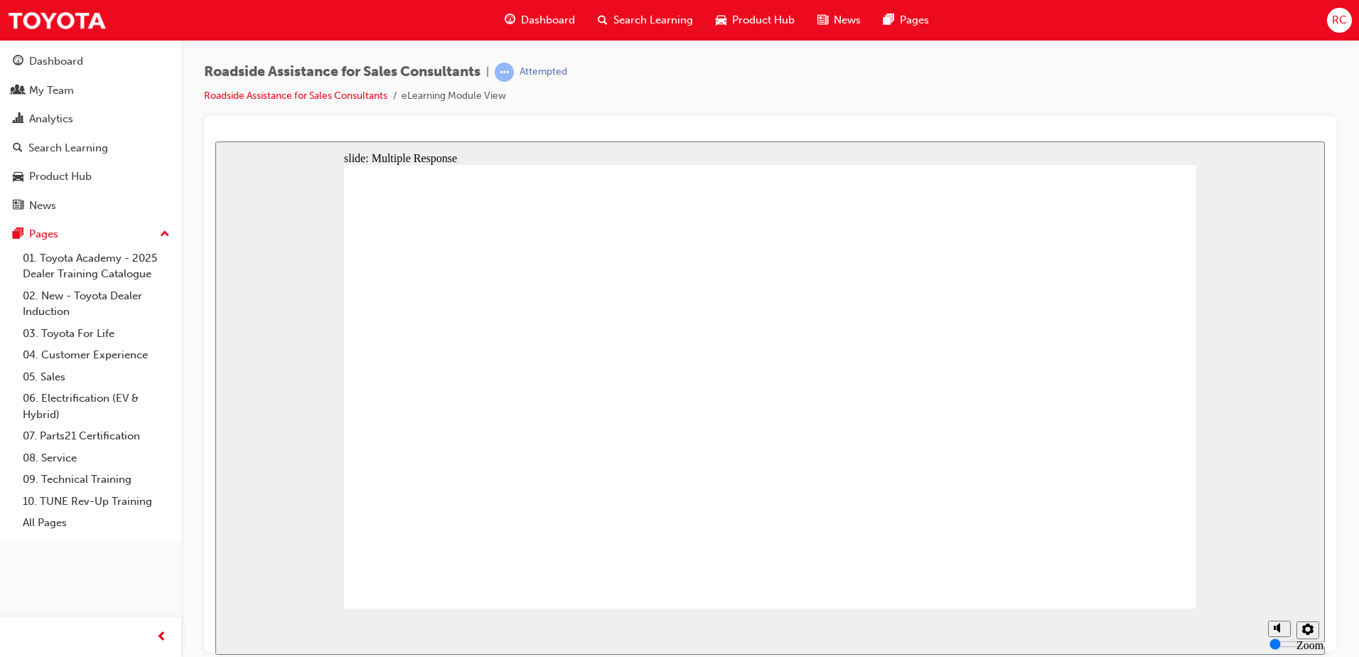
checkbox input "true"
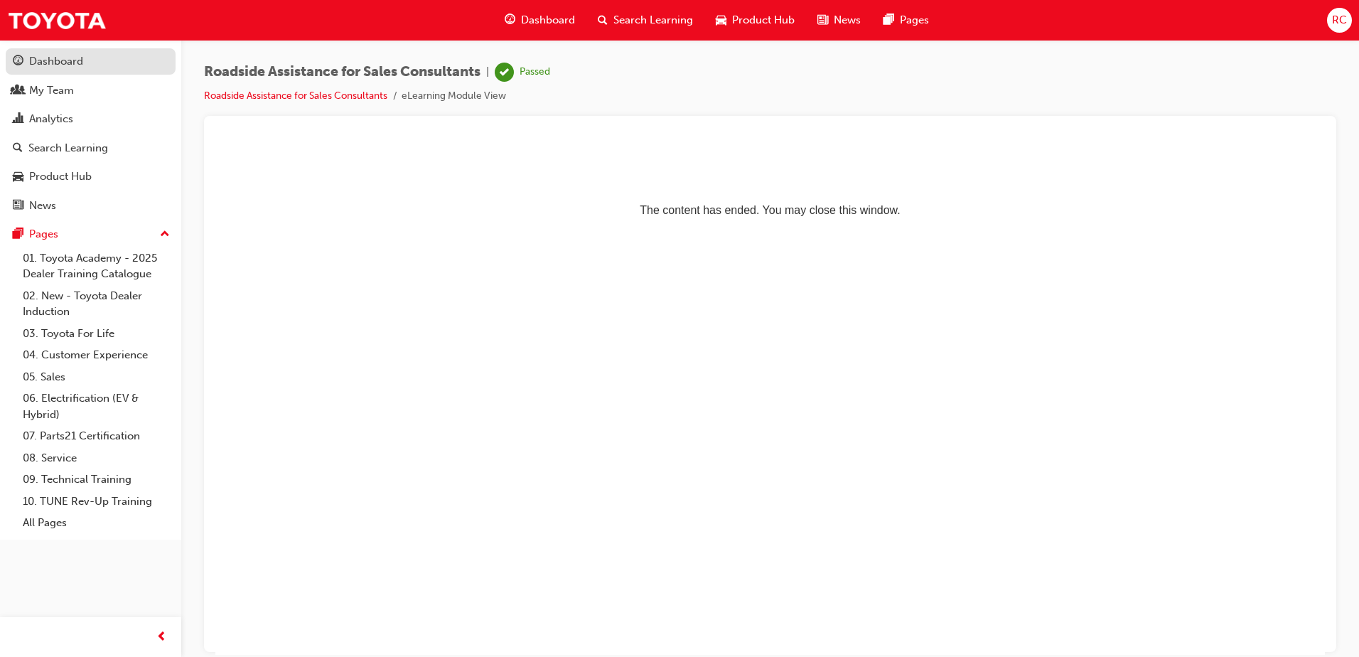
click at [59, 66] on div "Dashboard" at bounding box center [56, 61] width 54 height 16
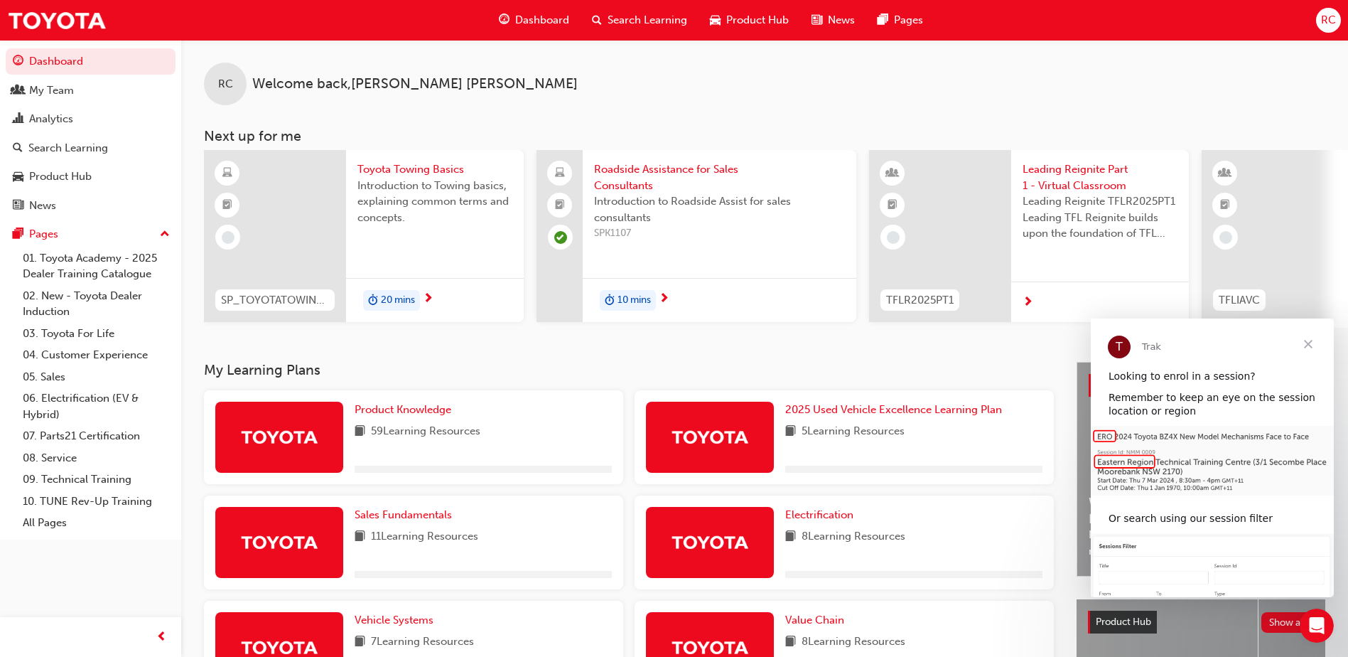
click at [1312, 342] on span "Close" at bounding box center [1308, 343] width 51 height 51
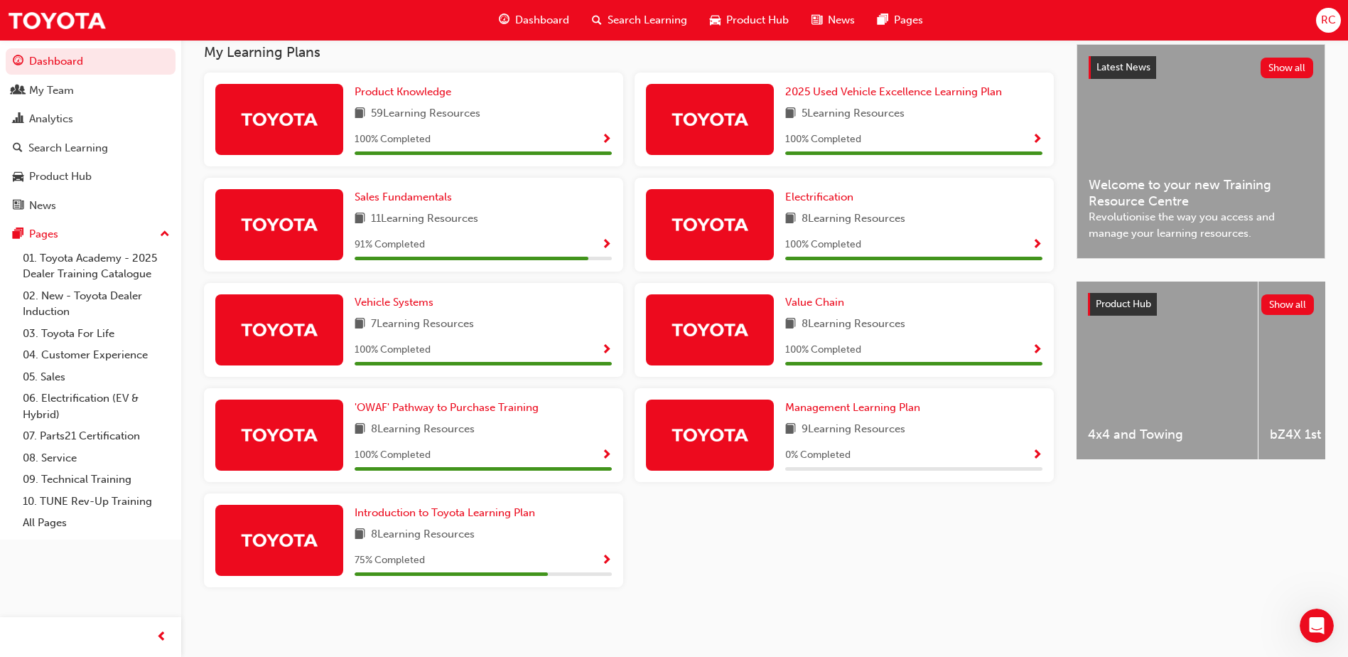
scroll to position [323, 0]
click at [498, 409] on span "'OWAF' Pathway to Purchase Training" at bounding box center [447, 407] width 184 height 13
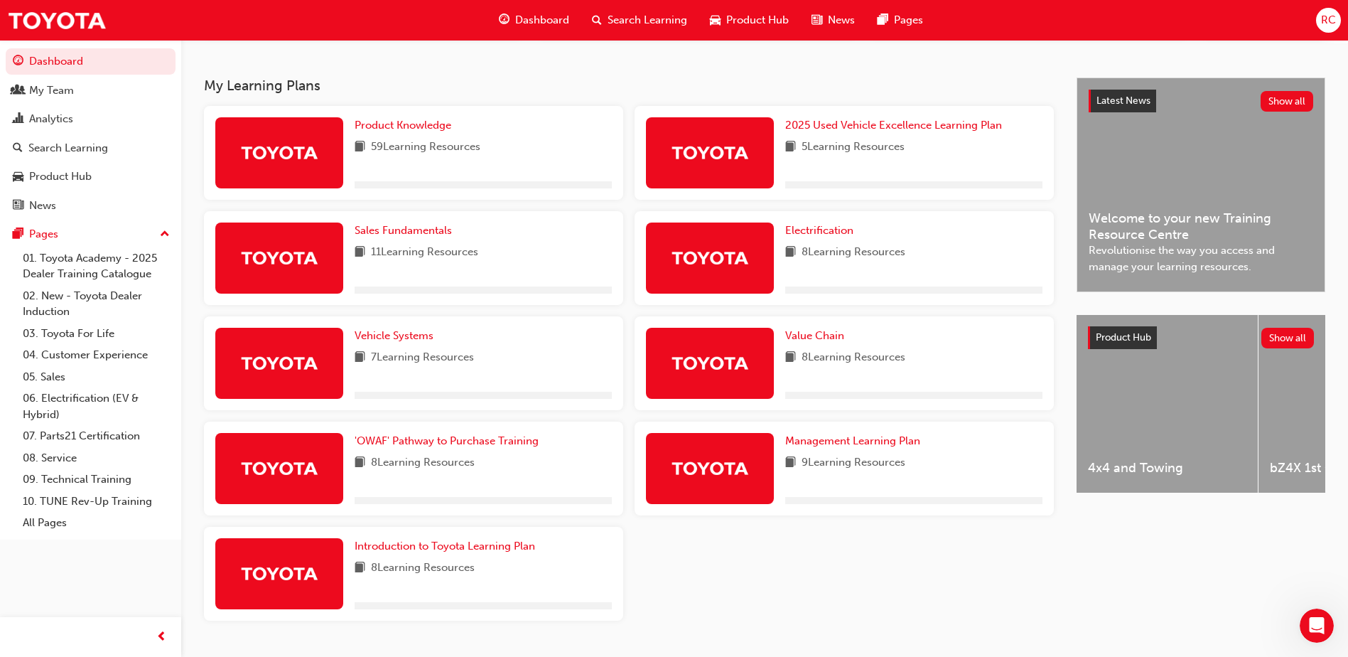
scroll to position [323, 0]
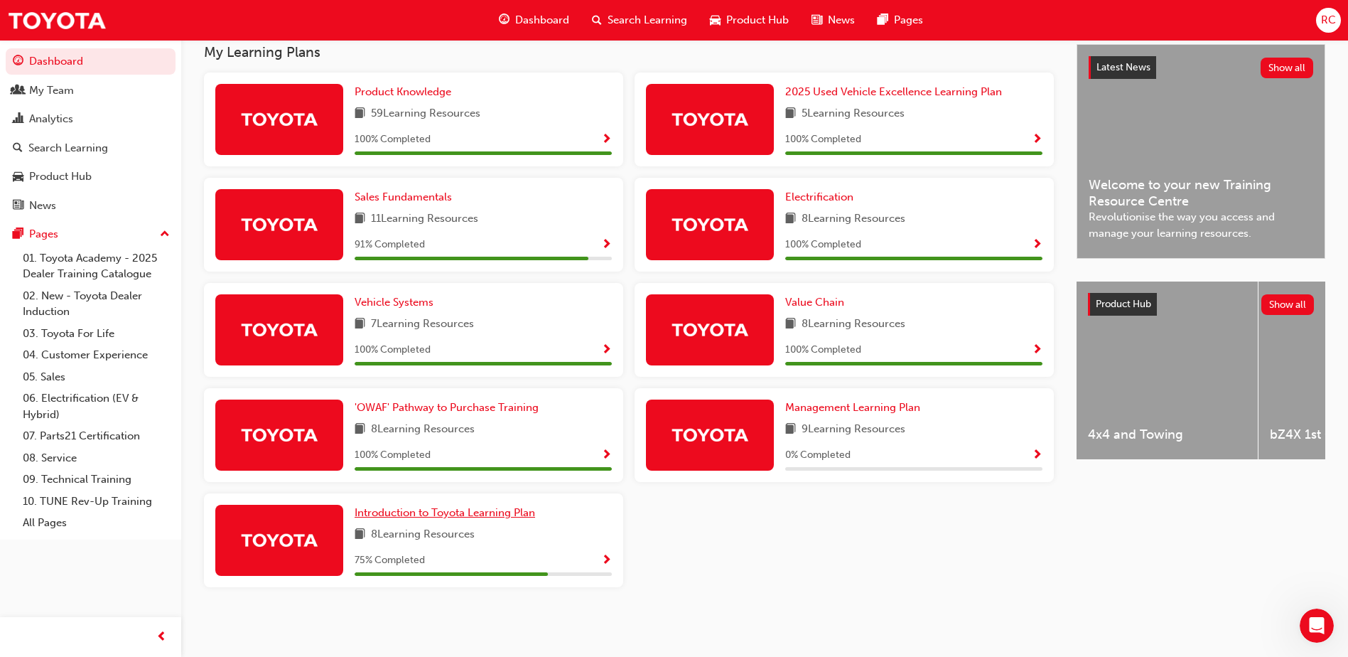
click at [463, 510] on span "Introduction to Toyota Learning Plan" at bounding box center [445, 512] width 181 height 13
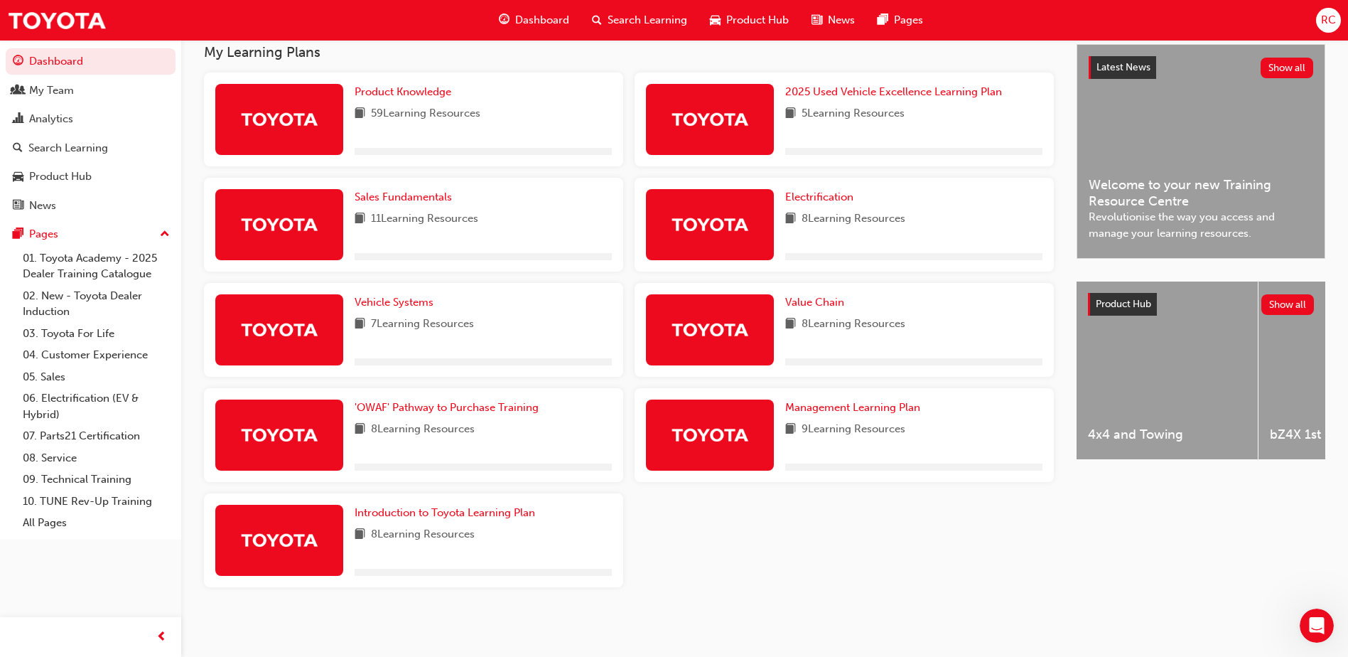
scroll to position [323, 0]
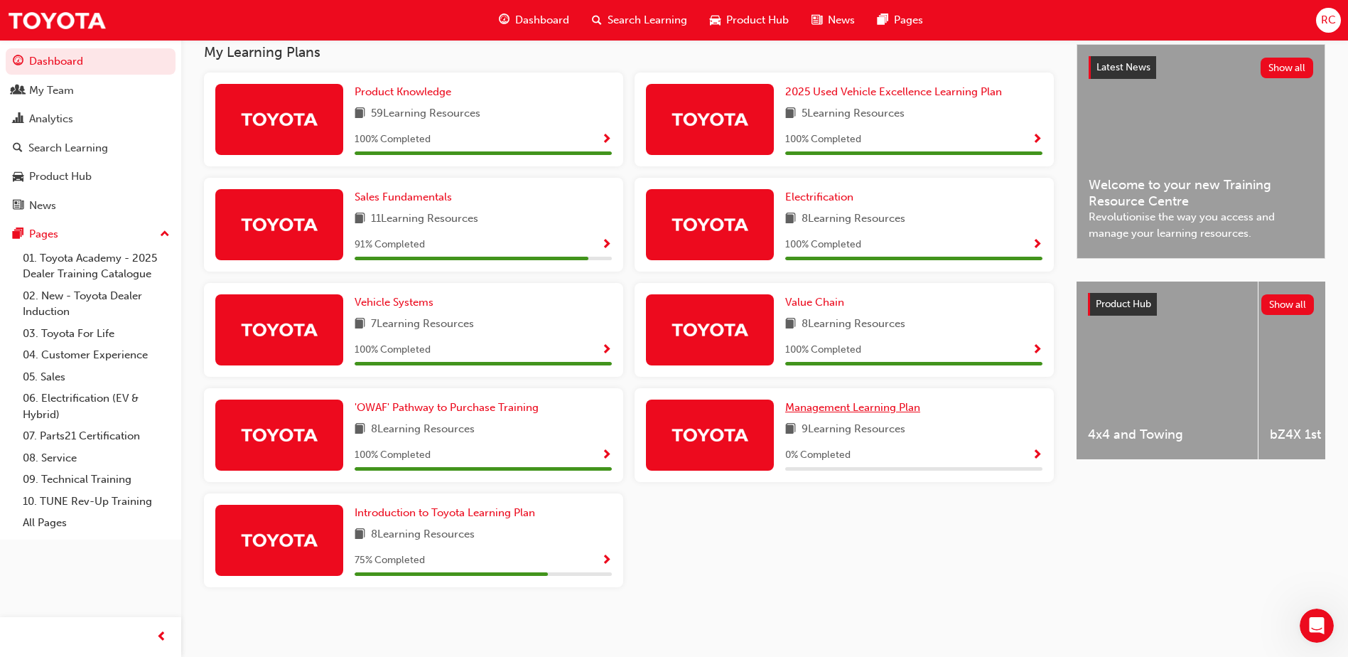
click at [844, 409] on span "Management Learning Plan" at bounding box center [852, 407] width 135 height 13
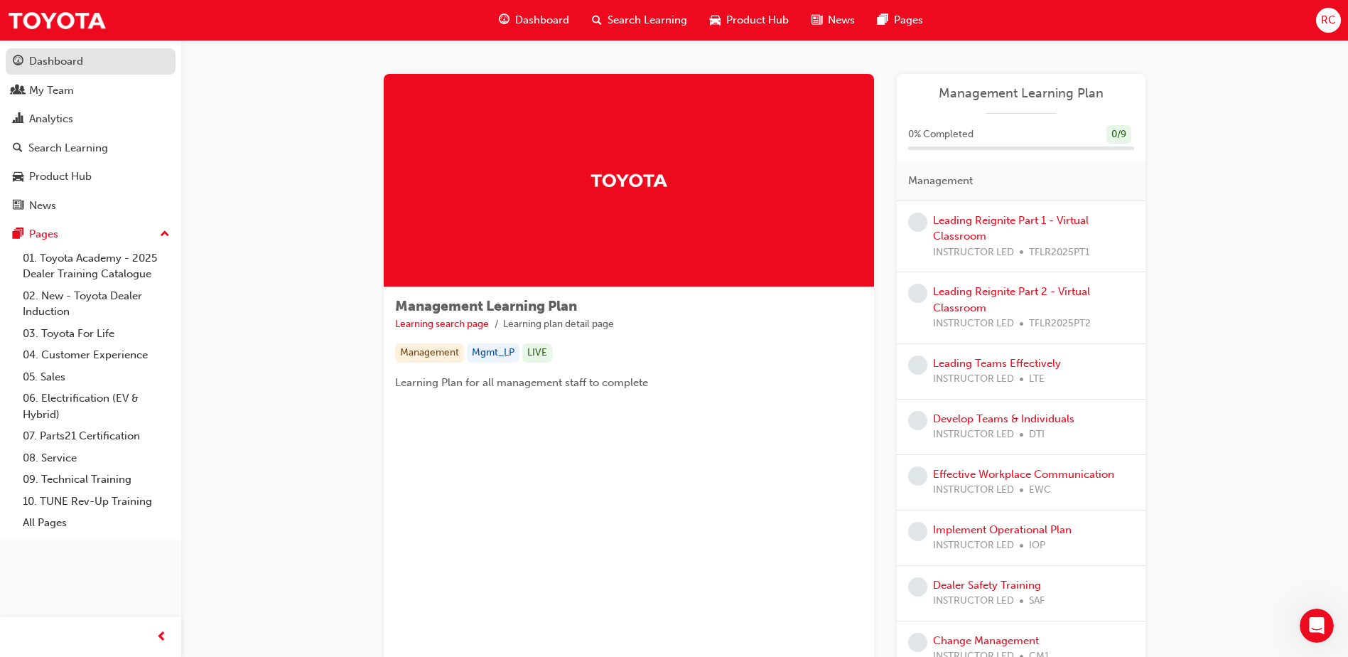
click at [44, 59] on div "Dashboard" at bounding box center [56, 61] width 54 height 16
